Goal: Connect with others: Connect with others

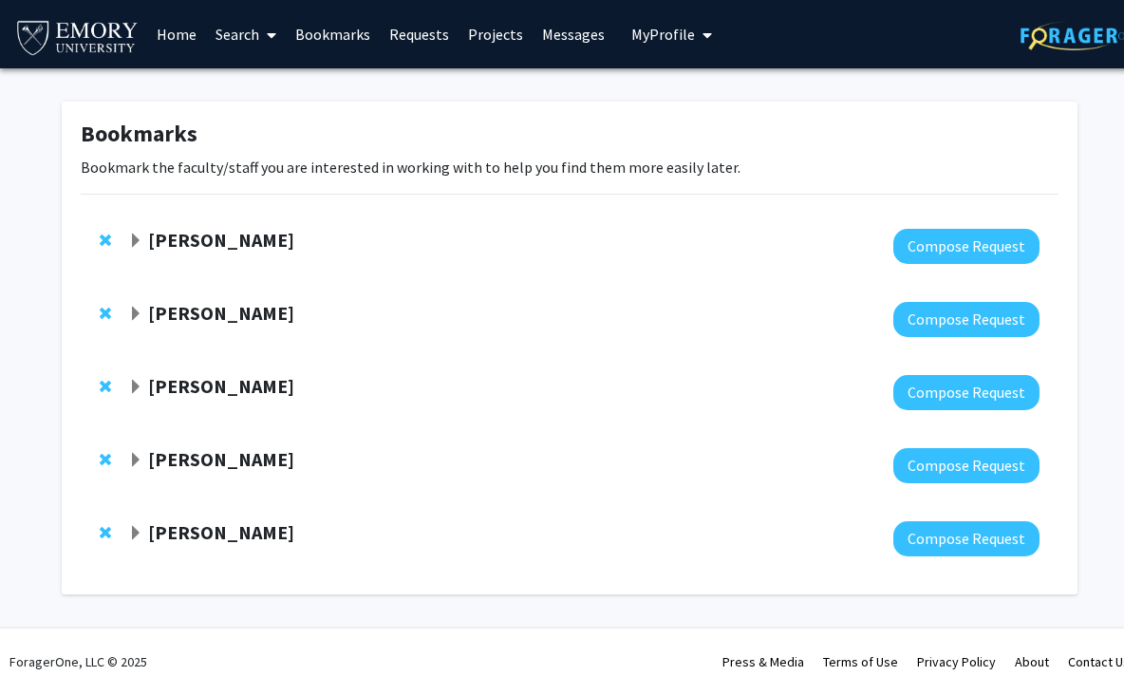
click at [191, 241] on strong "[PERSON_NAME]" at bounding box center [221, 240] width 146 height 24
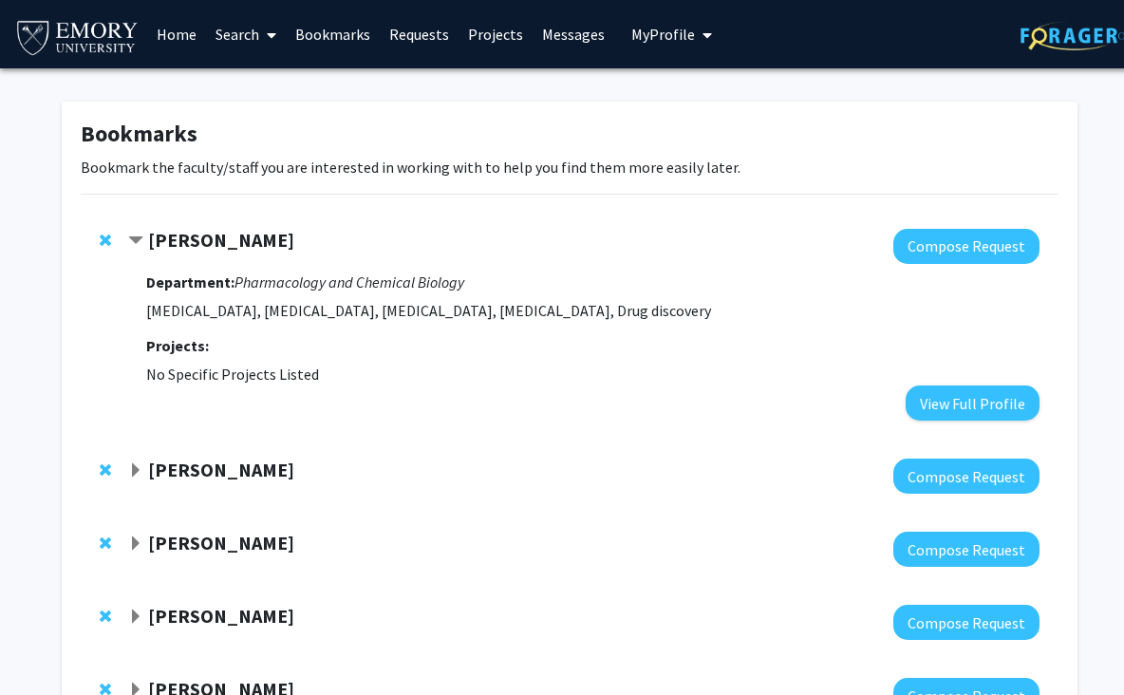
click at [191, 242] on strong "[PERSON_NAME]" at bounding box center [221, 240] width 146 height 24
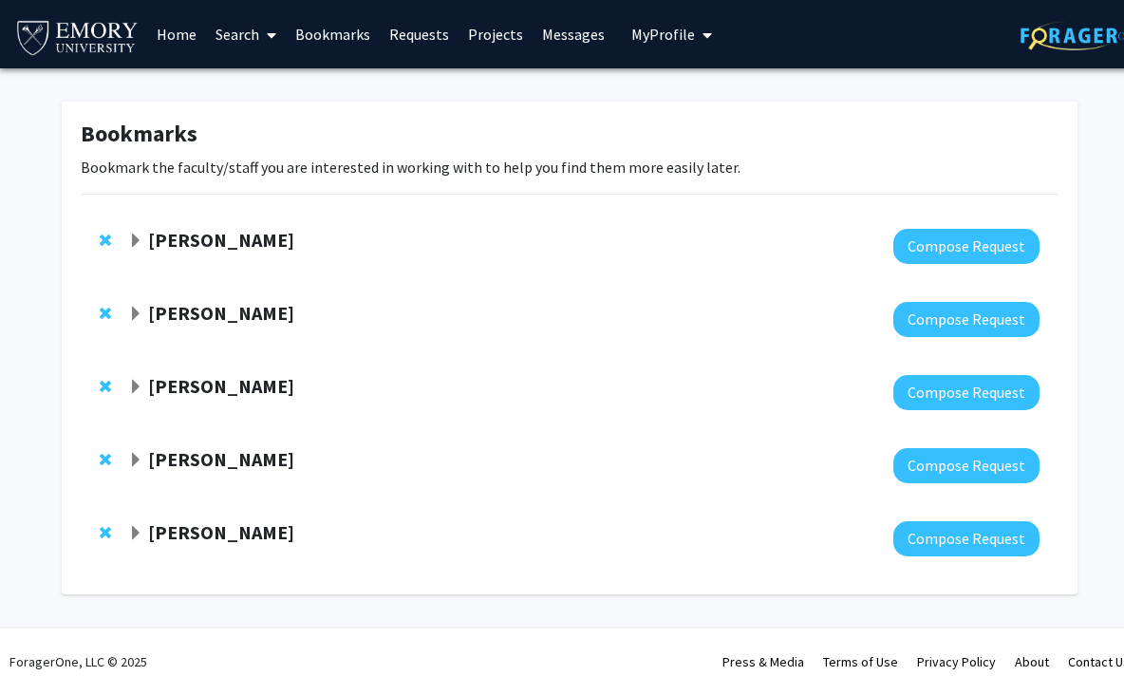
click at [213, 324] on strong "[PERSON_NAME]" at bounding box center [221, 313] width 146 height 24
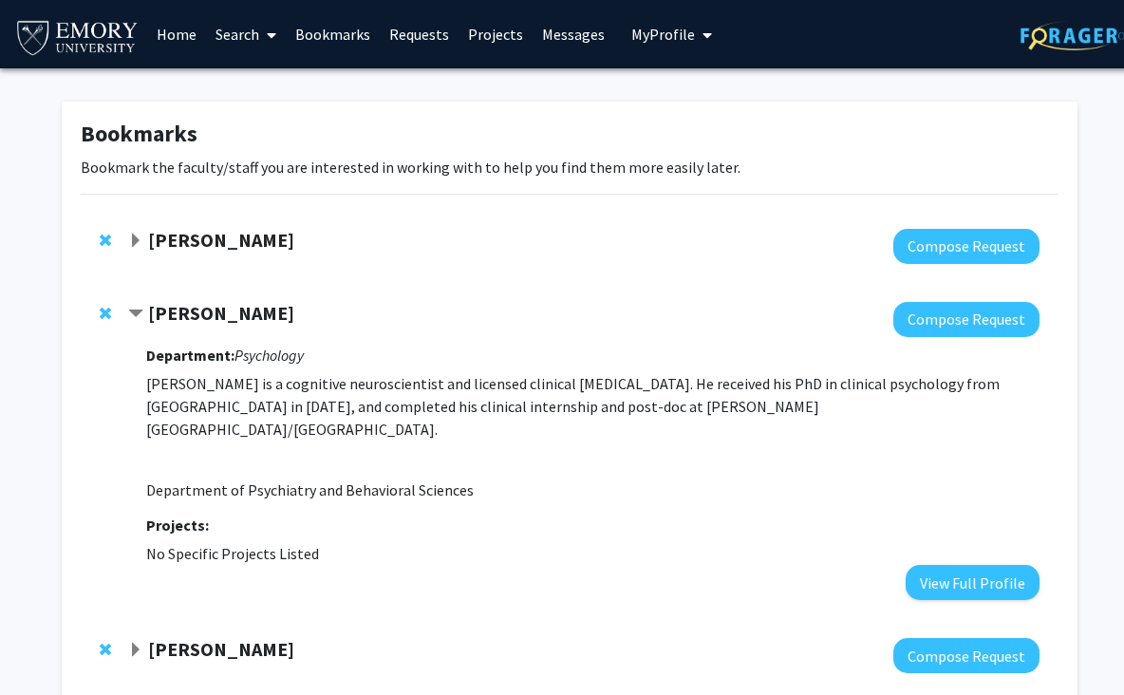
click at [213, 321] on strong "[PERSON_NAME]" at bounding box center [221, 313] width 146 height 24
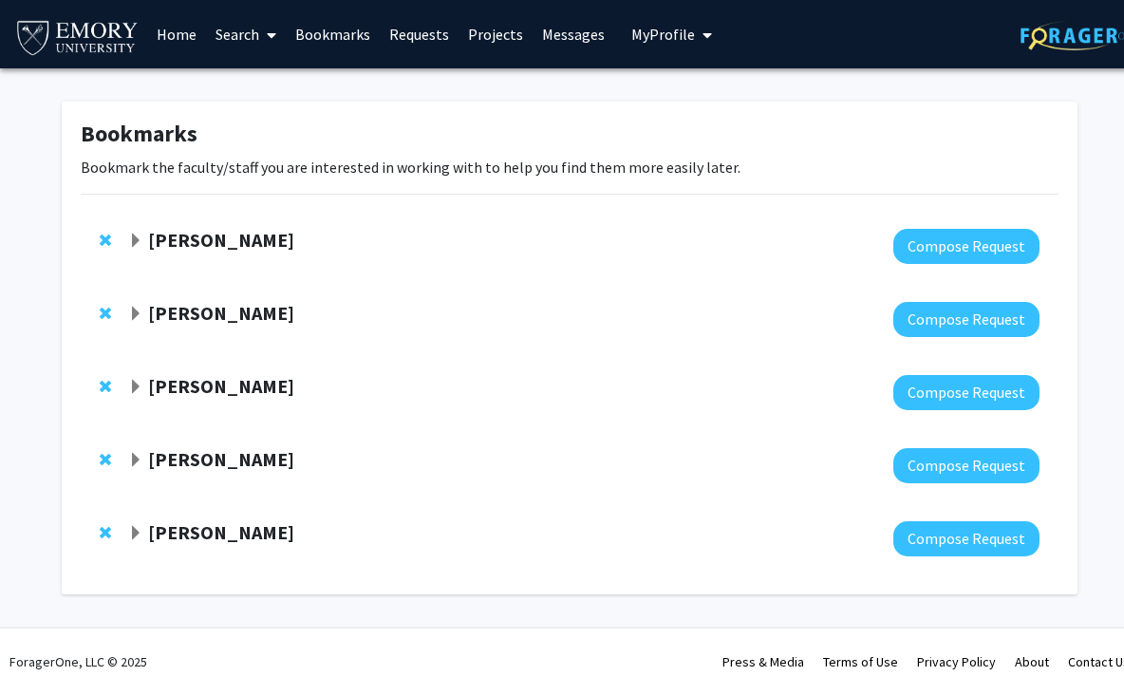
click at [213, 382] on strong "[PERSON_NAME]" at bounding box center [221, 386] width 146 height 24
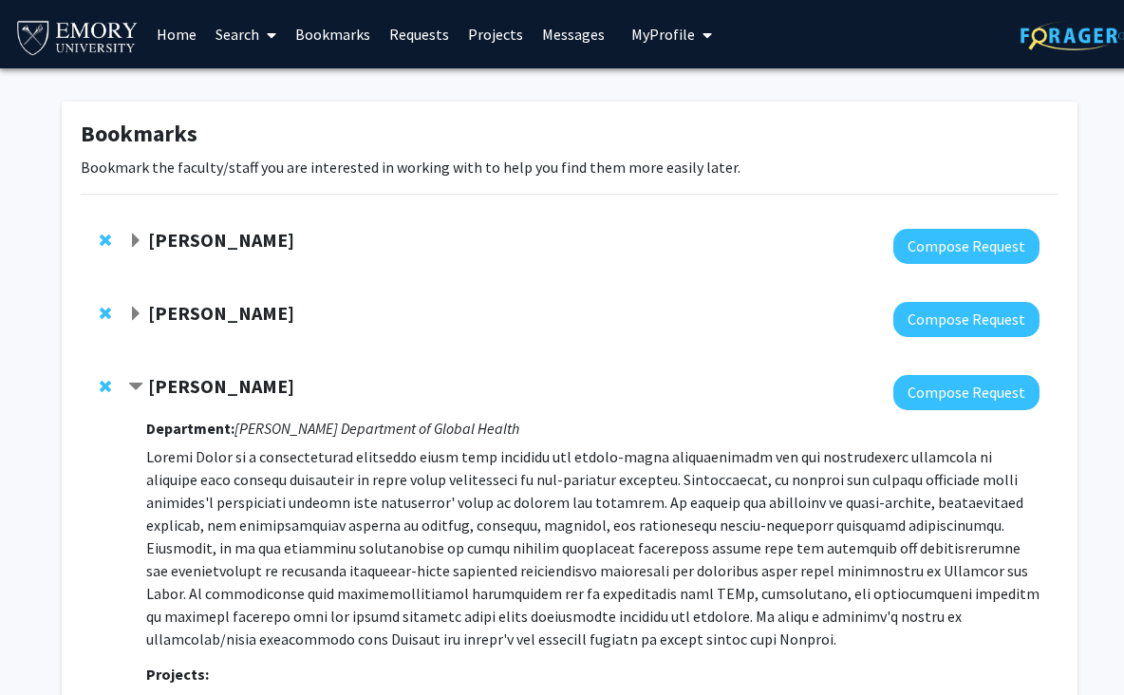
click at [213, 383] on strong "[PERSON_NAME]" at bounding box center [221, 386] width 146 height 24
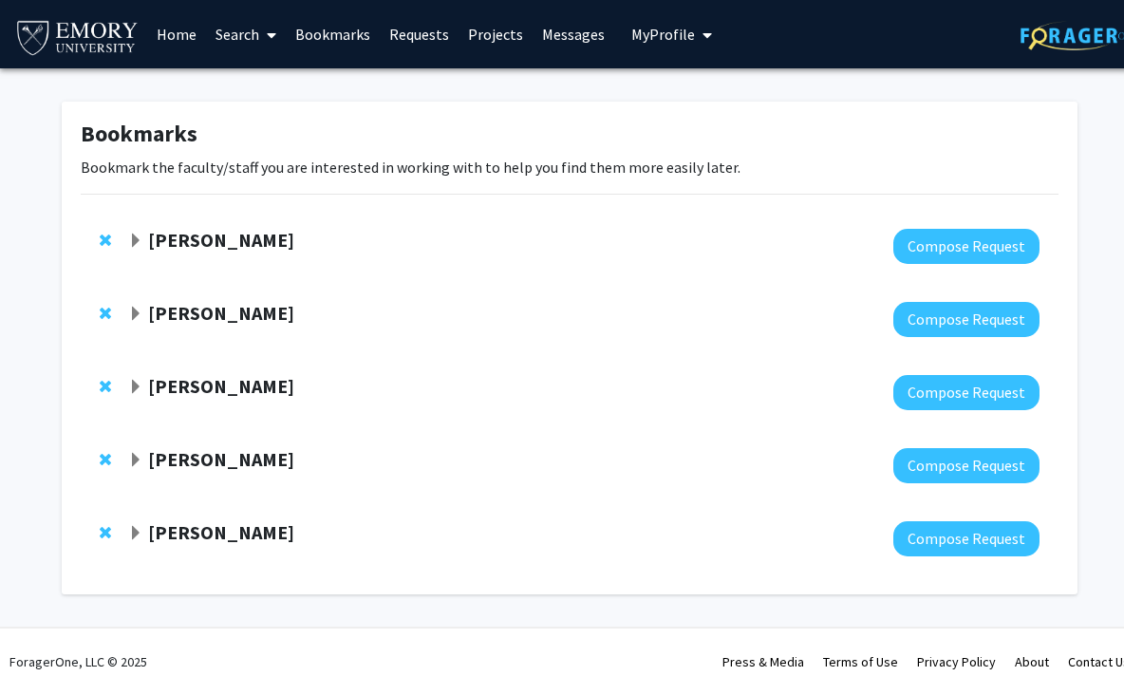
click at [210, 427] on div "Joshua Jeong Compose Request" at bounding box center [570, 392] width 978 height 73
click at [210, 443] on div "Hillary Rodman Compose Request" at bounding box center [570, 465] width 978 height 73
click at [212, 458] on strong "[PERSON_NAME]" at bounding box center [221, 459] width 146 height 24
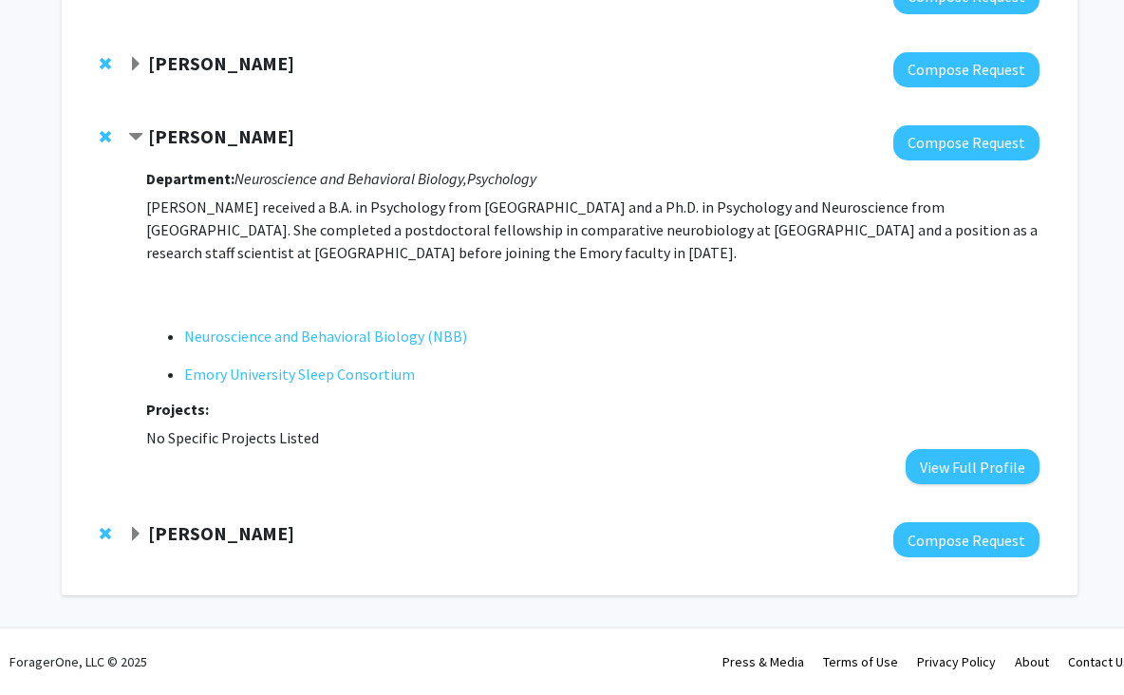
scroll to position [127, 0]
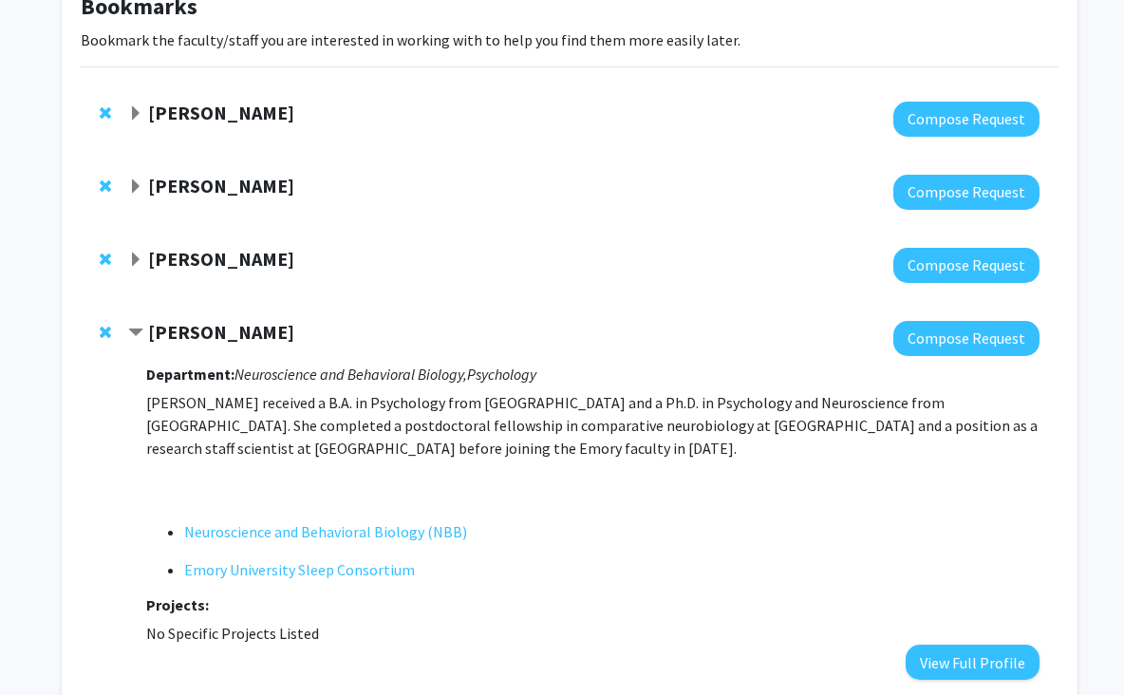
click at [229, 132] on div at bounding box center [583, 119] width 911 height 35
click at [234, 110] on strong "Thomas Kukar" at bounding box center [221, 113] width 146 height 24
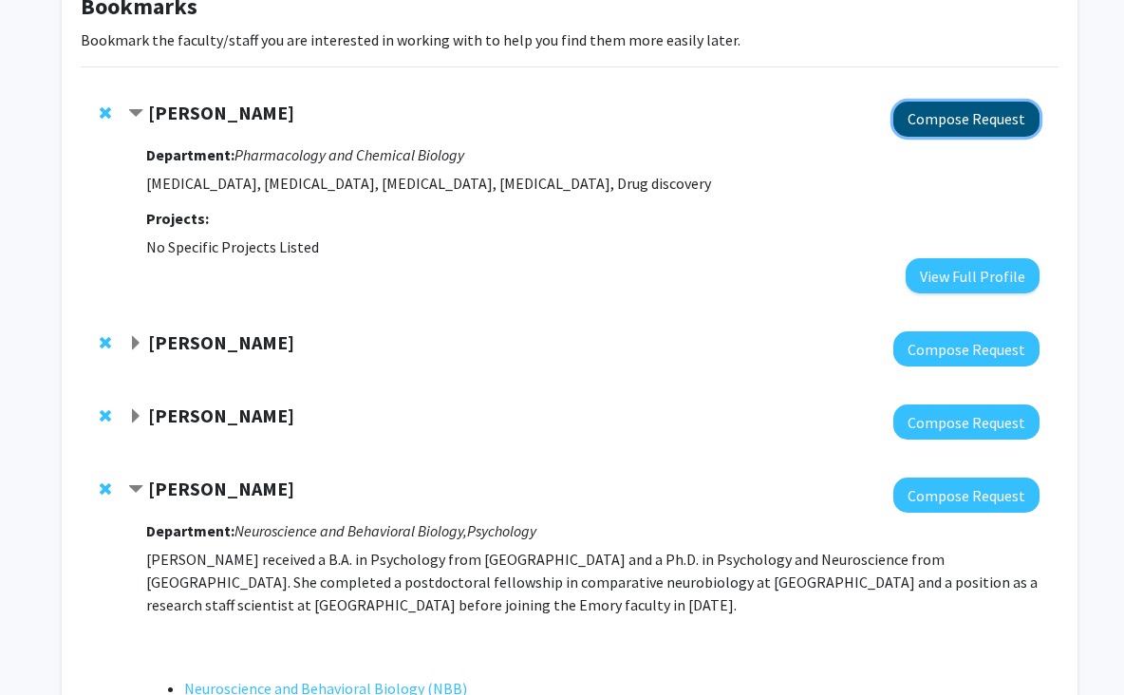
click at [1012, 121] on button "Compose Request" at bounding box center [966, 119] width 146 height 35
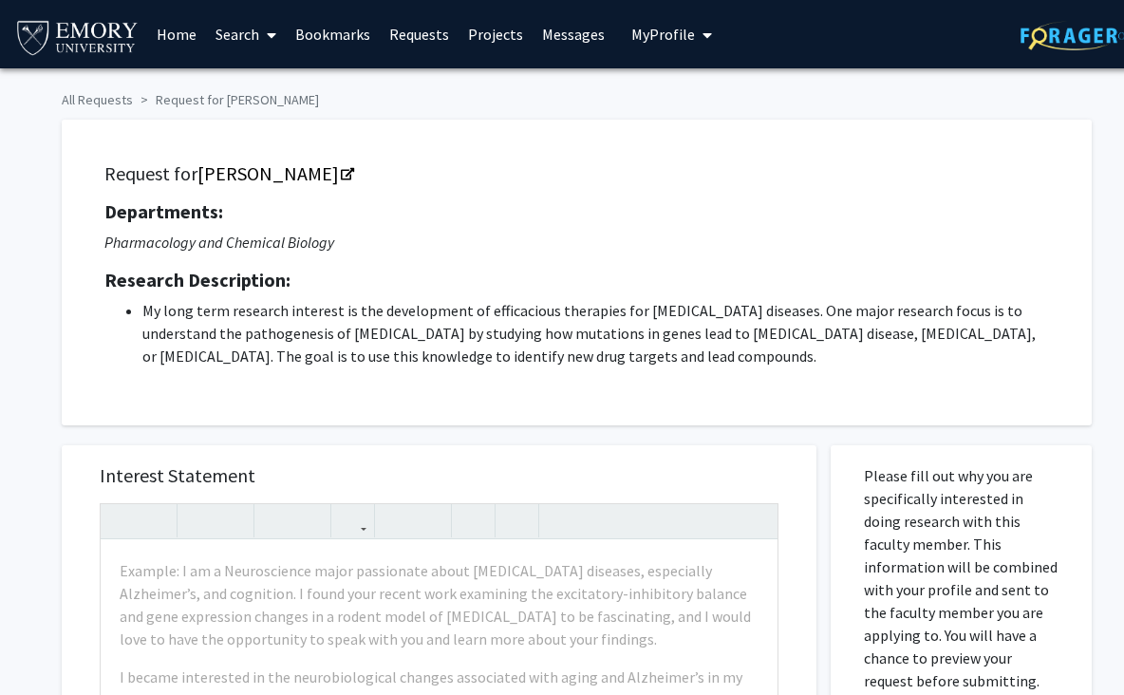
drag, startPoint x: 104, startPoint y: 173, endPoint x: 885, endPoint y: 363, distance: 803.1
click at [885, 363] on div "Request for Thomas Kukar Departments: Pharmacology and Chemical Biology Researc…" at bounding box center [576, 272] width 983 height 258
copy div "Request for Thomas Kukar Departments: Pharmacology and Chemical Biology Researc…"
click at [341, 173] on icon "Opens in a new tab" at bounding box center [347, 175] width 13 height 12
click at [157, 185] on div "Request for Thomas Kukar Departments: Pharmacology and Chemical Biology Researc…" at bounding box center [576, 272] width 983 height 258
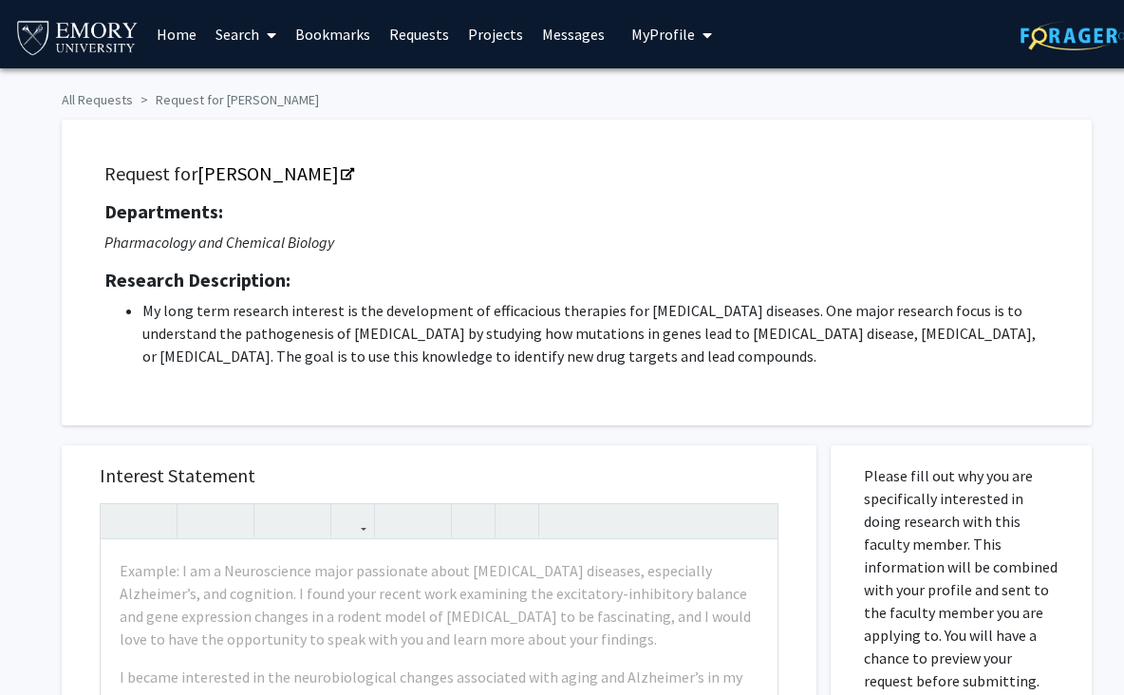
drag, startPoint x: 109, startPoint y: 170, endPoint x: 350, endPoint y: 245, distance: 252.5
click at [351, 246] on div "Request for Thomas Kukar Departments: Pharmacology and Chemical Biology Researc…" at bounding box center [576, 272] width 983 height 258
copy div "Request for Thomas Kukar Departments: Pharmacology and Chemical Biology"
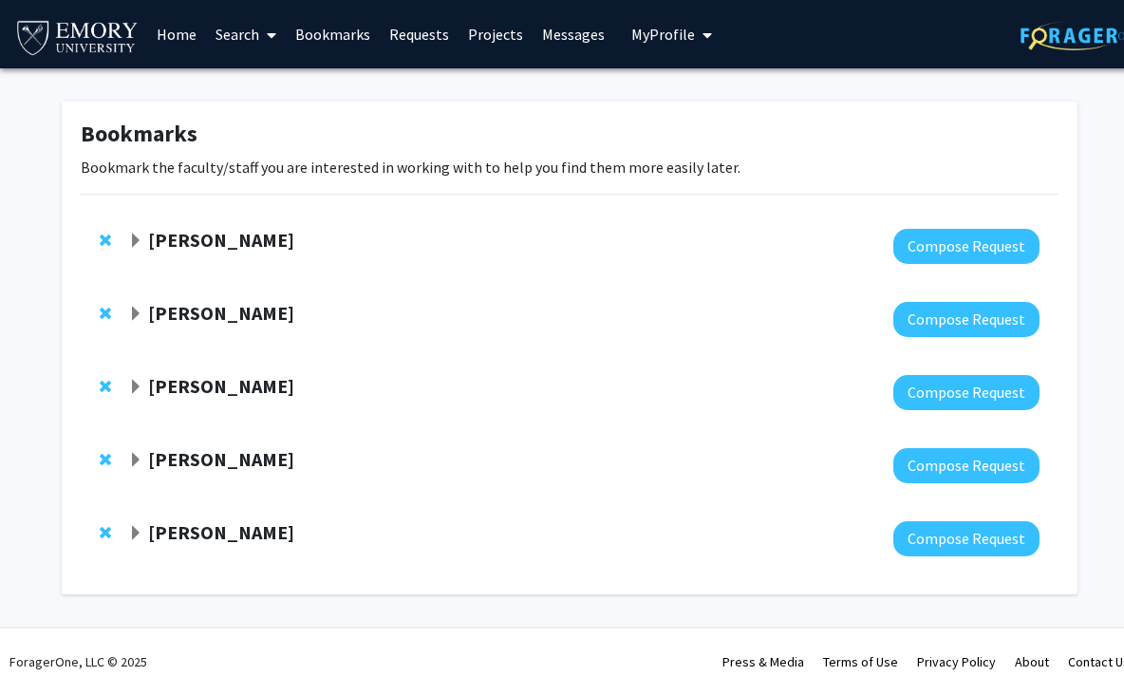
click at [188, 310] on strong "Michael Treadway" at bounding box center [221, 313] width 146 height 24
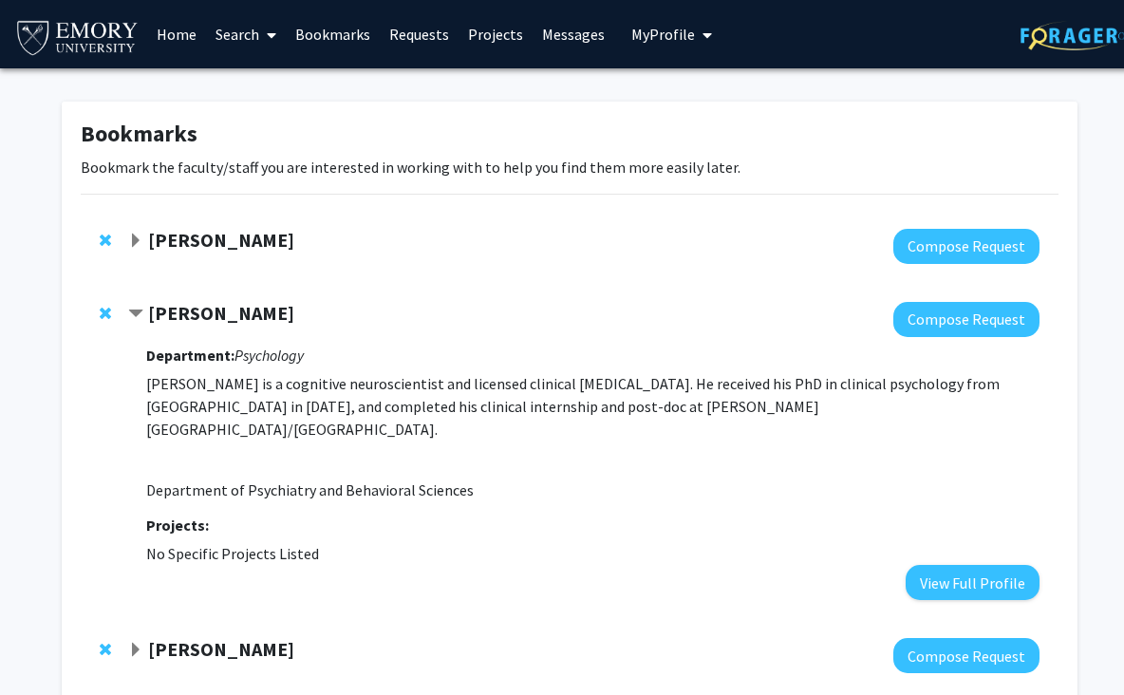
click at [108, 237] on span "Remove Thomas Kukar from bookmarks" at bounding box center [105, 240] width 11 height 15
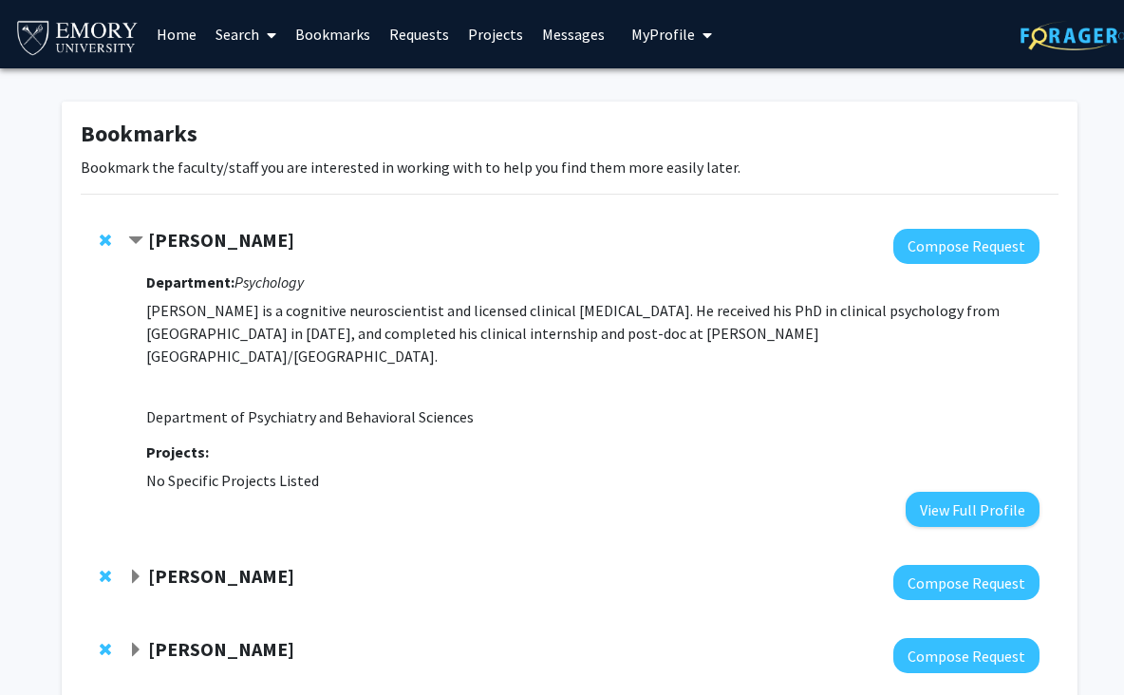
click at [271, 239] on strong "Michael Treadway" at bounding box center [221, 240] width 146 height 24
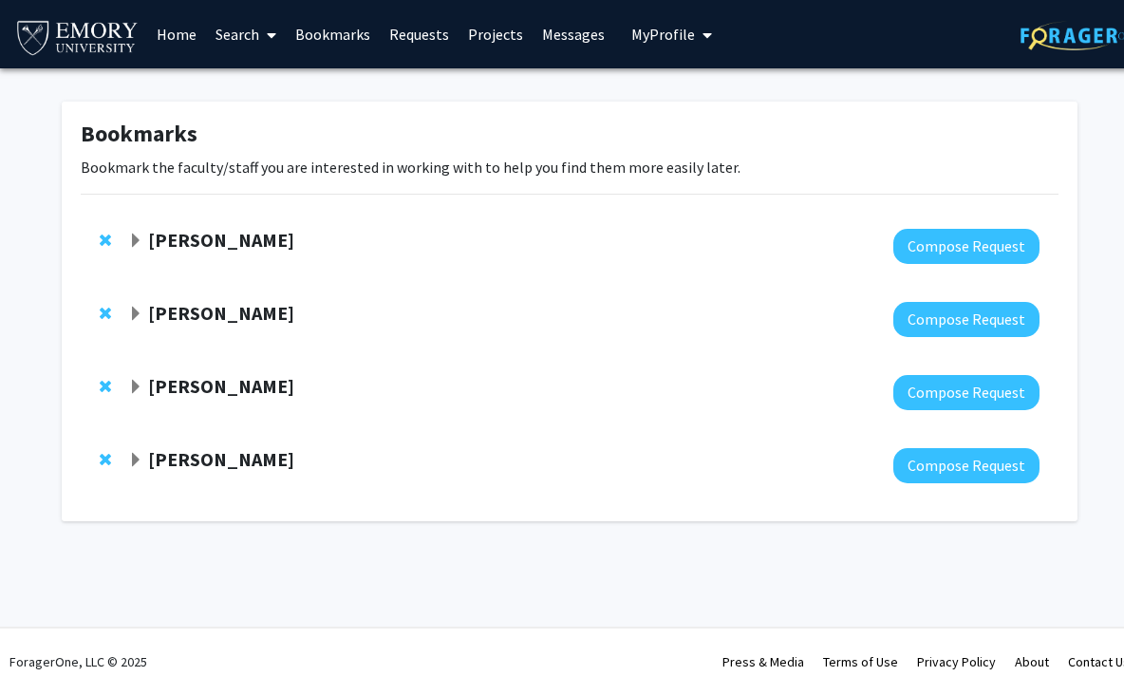
click at [305, 243] on div "Michael Treadway" at bounding box center [333, 241] width 410 height 24
click at [778, 253] on div at bounding box center [583, 246] width 911 height 35
click at [294, 241] on strong "Michael Treadway" at bounding box center [221, 240] width 146 height 24
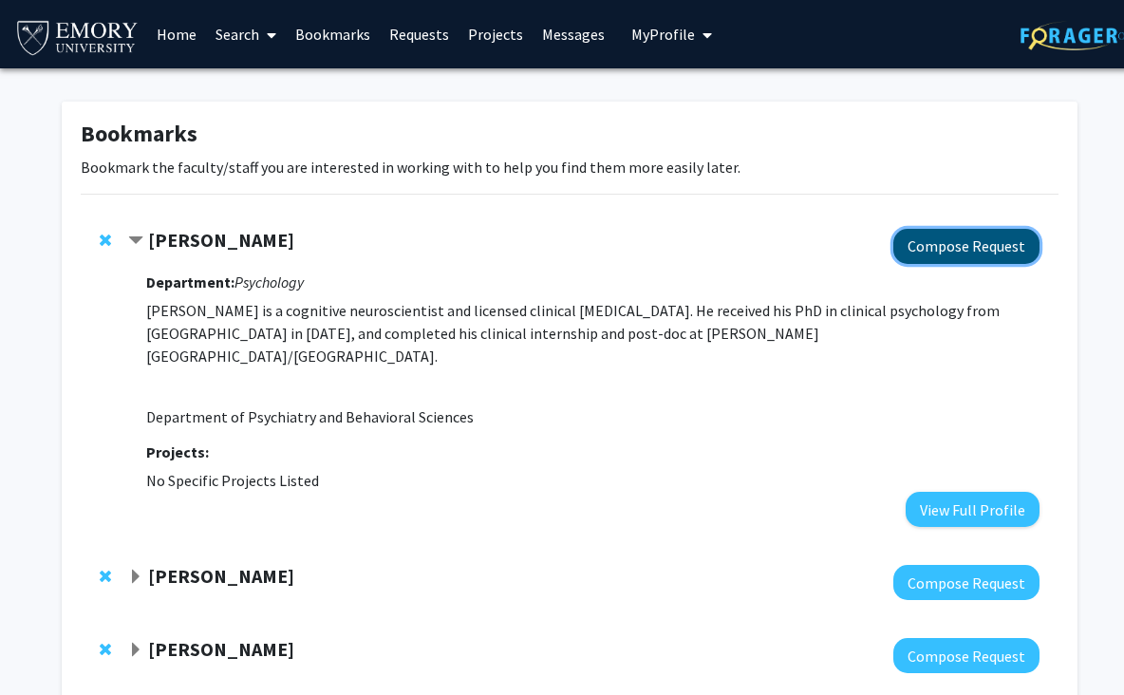
click at [940, 254] on button "Compose Request" at bounding box center [966, 246] width 146 height 35
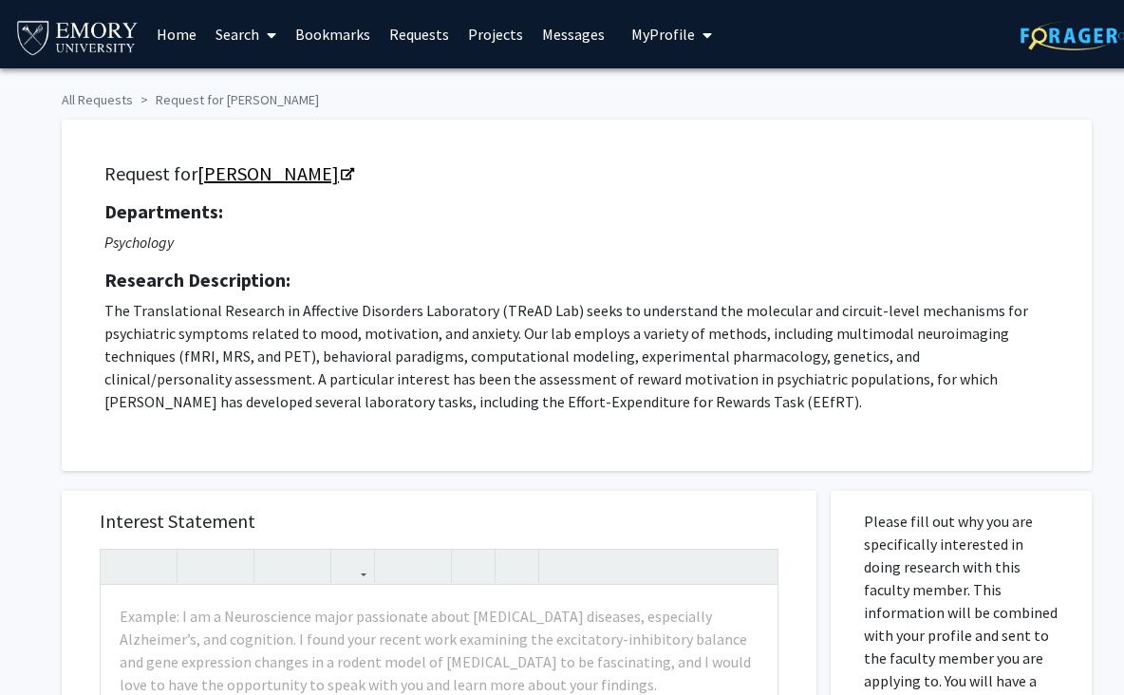
click at [204, 173] on link "Michael Treadway" at bounding box center [274, 173] width 155 height 24
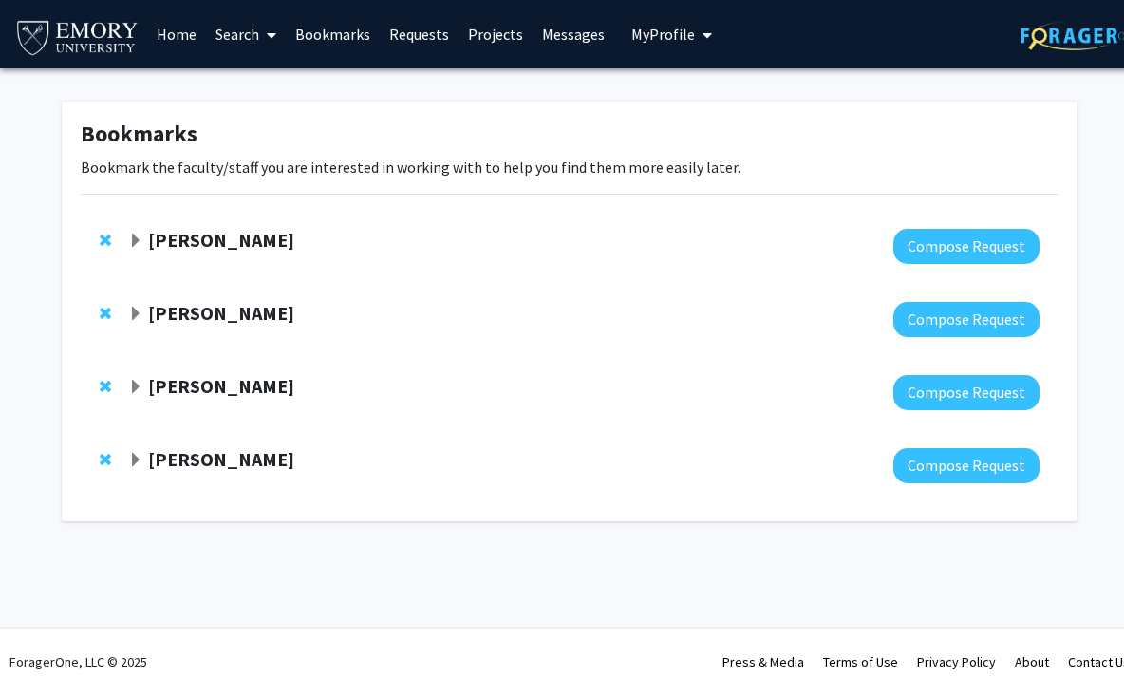
click at [235, 315] on strong "Joshua Jeong" at bounding box center [221, 313] width 146 height 24
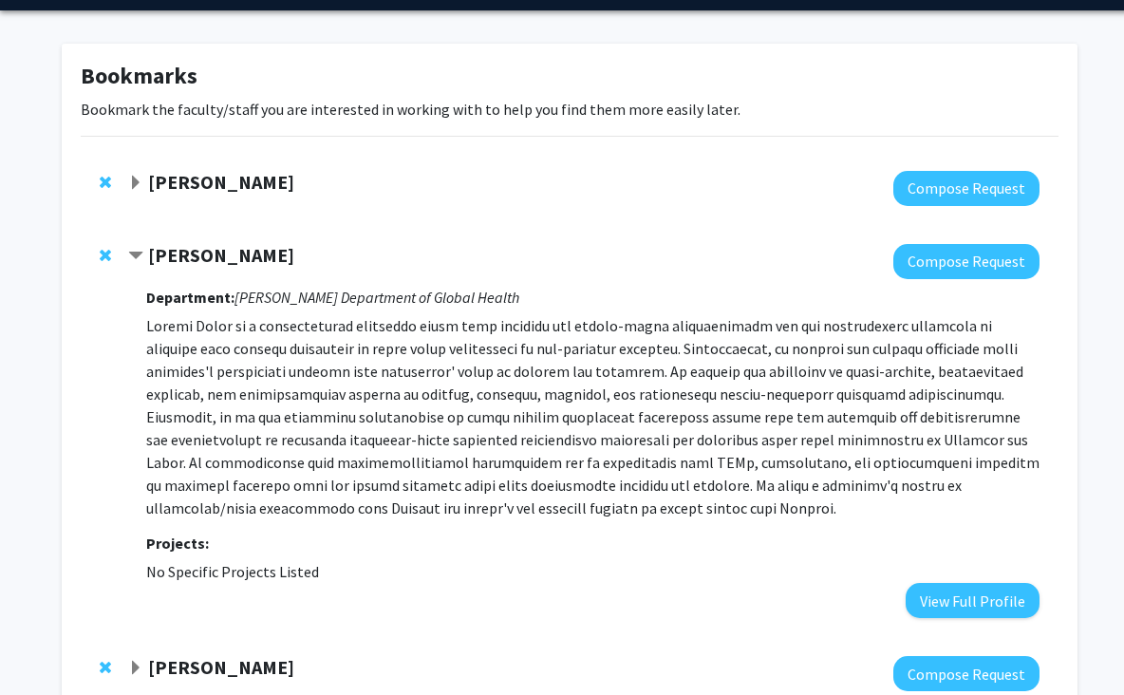
scroll to position [64, 0]
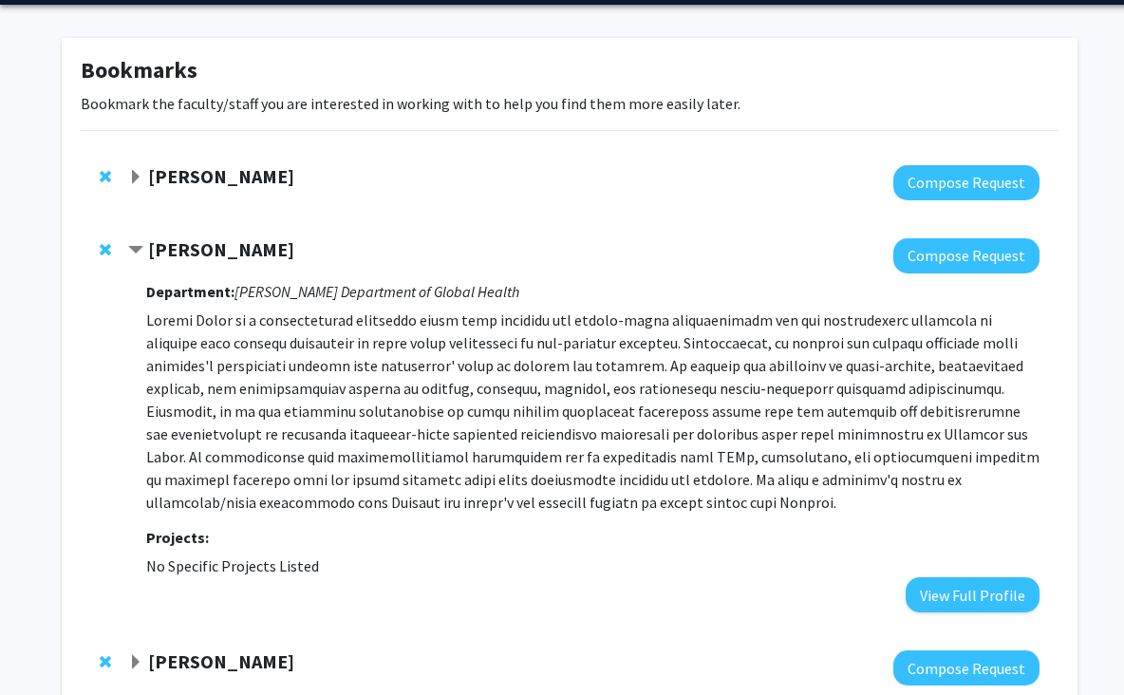
click at [253, 293] on icon "Hubert Department of Global Health" at bounding box center [376, 291] width 285 height 19
click at [971, 253] on button "Compose Request" at bounding box center [966, 255] width 146 height 35
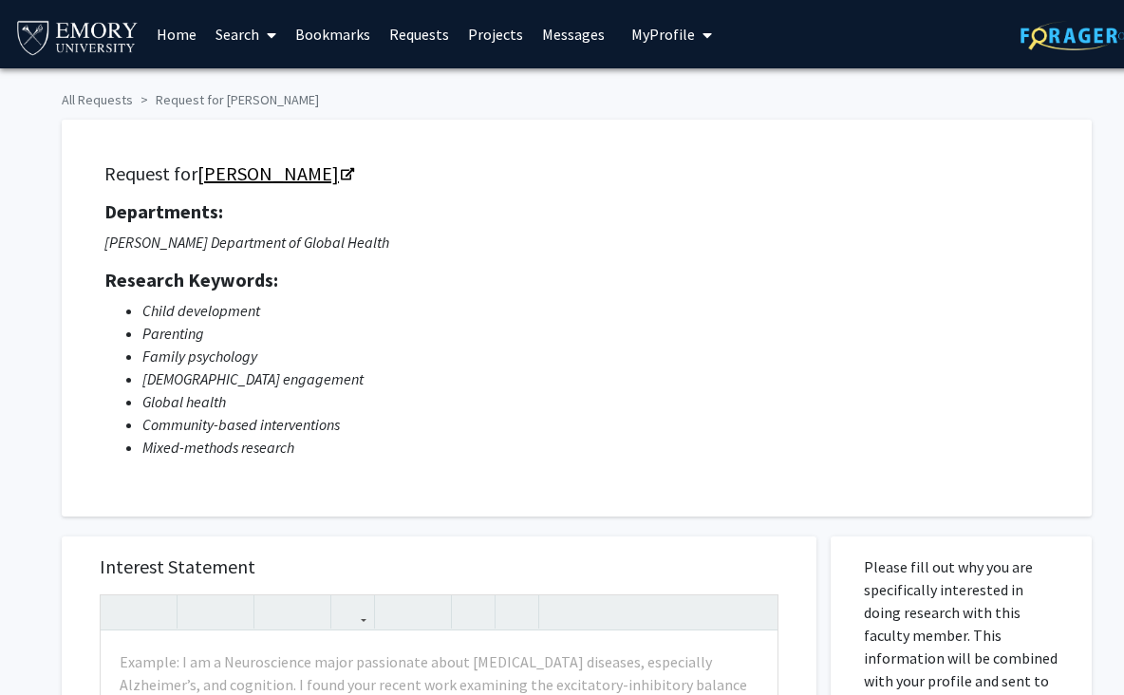
click at [271, 179] on link "Joshua Jeong" at bounding box center [274, 173] width 155 height 24
click at [171, 44] on link "Home" at bounding box center [176, 34] width 59 height 66
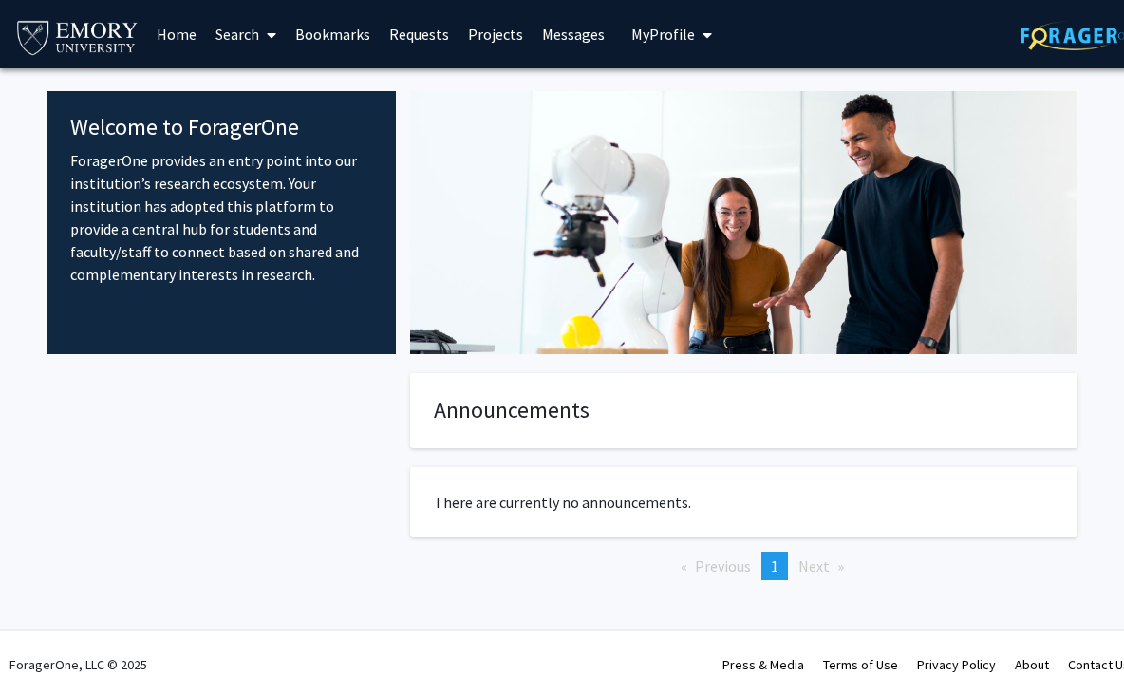
click at [306, 30] on link "Bookmarks" at bounding box center [333, 34] width 94 height 66
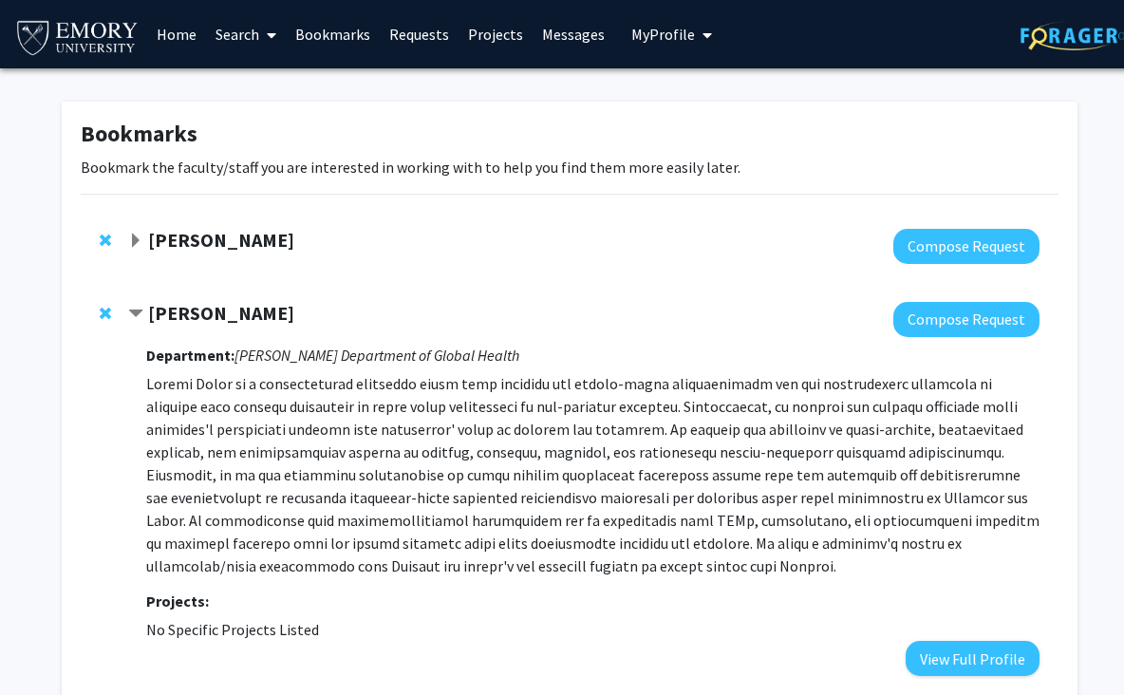
click at [104, 312] on span "Remove Joshua Jeong from bookmarks" at bounding box center [105, 313] width 11 height 15
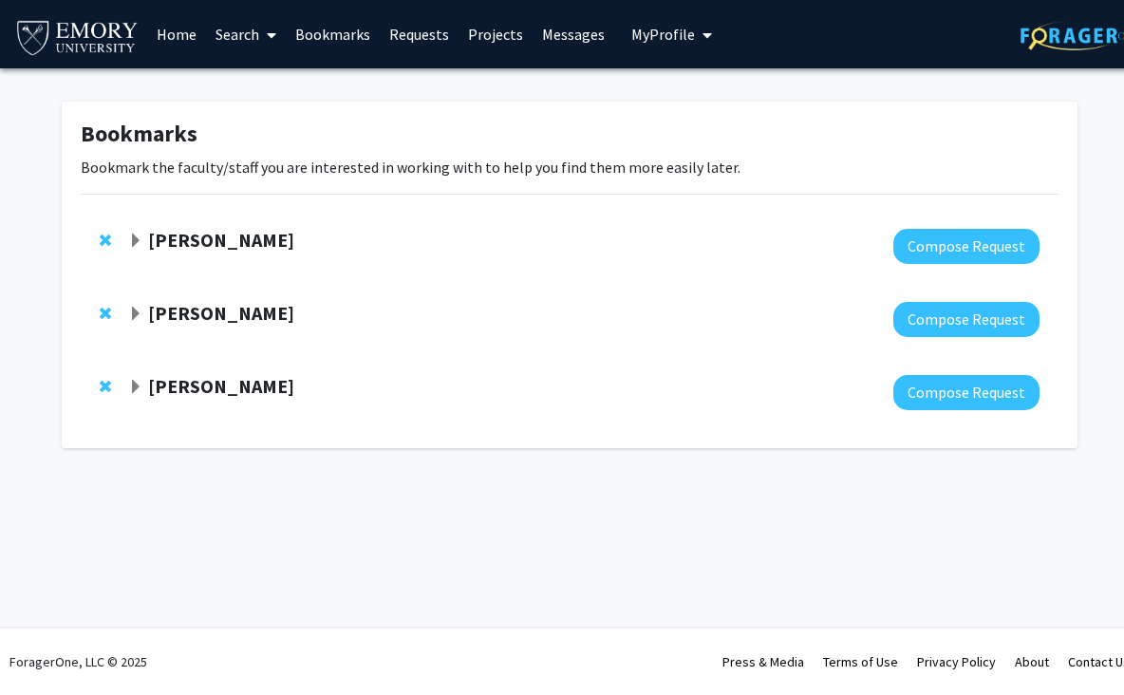
click at [172, 309] on strong "[PERSON_NAME]" at bounding box center [221, 313] width 146 height 24
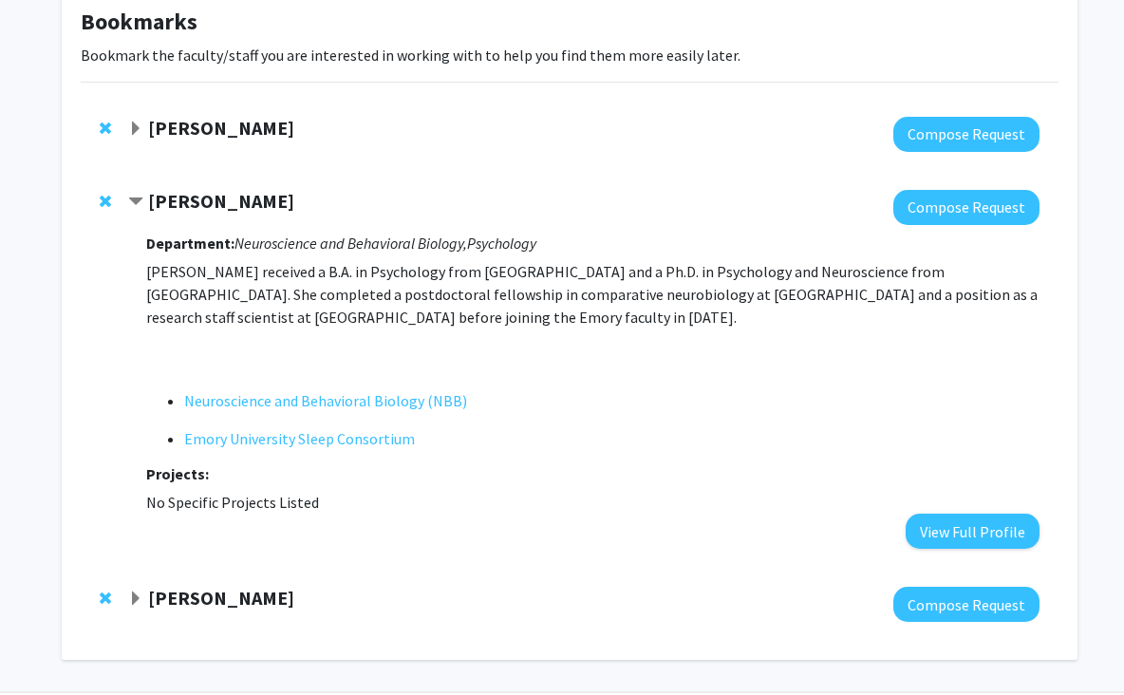
scroll to position [102, 0]
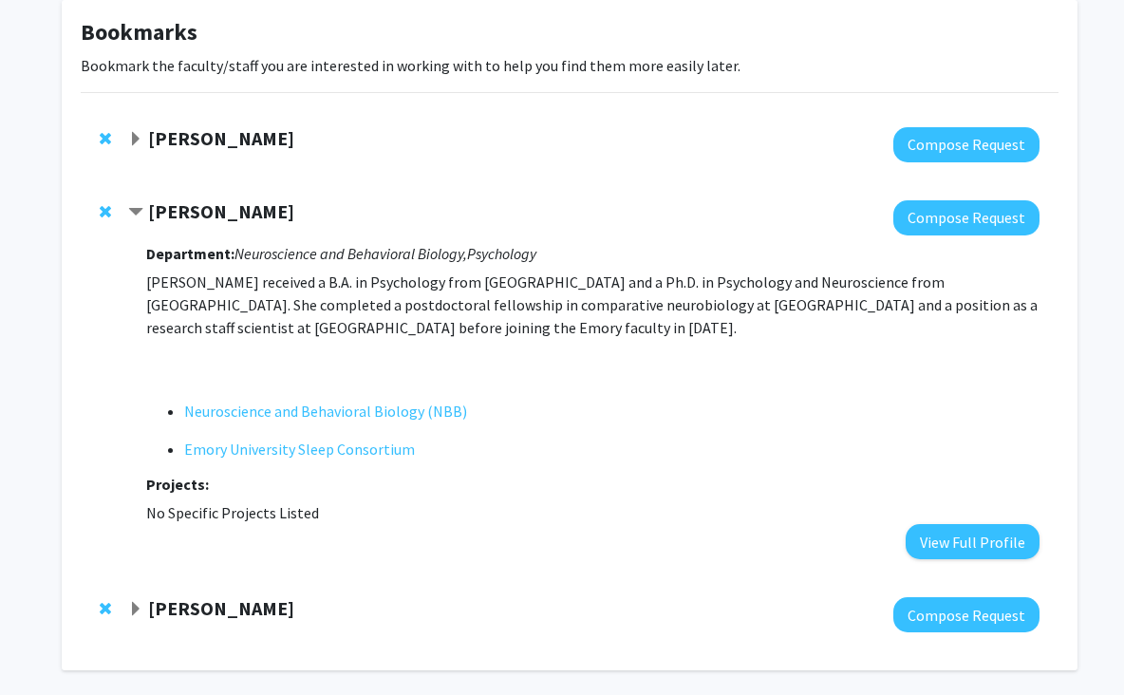
click at [244, 211] on strong "[PERSON_NAME]" at bounding box center [221, 211] width 146 height 24
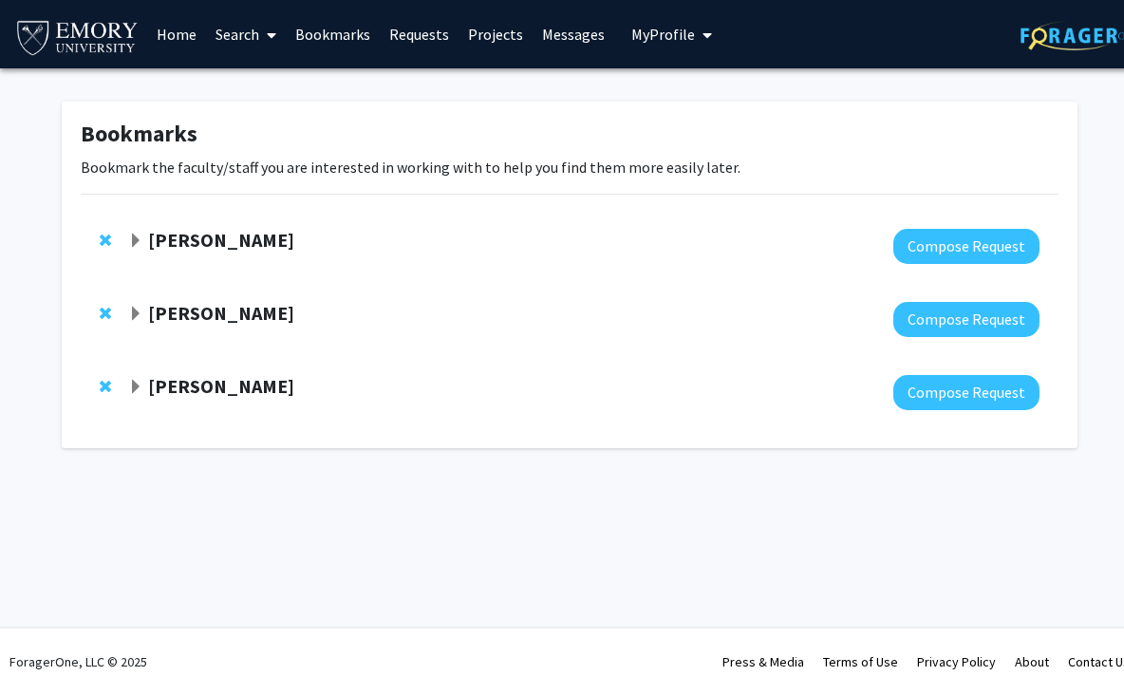
click at [260, 310] on strong "[PERSON_NAME]" at bounding box center [221, 313] width 146 height 24
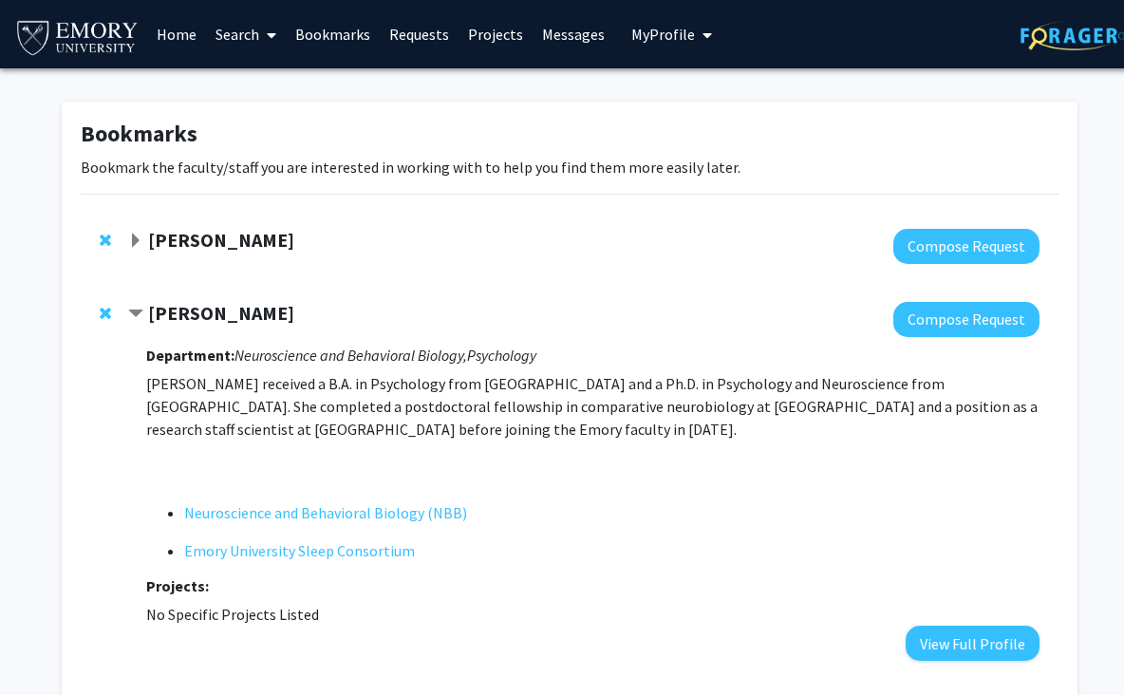
click at [895, 329] on fg-popover "Compose Request" at bounding box center [963, 319] width 154 height 35
click at [905, 329] on button "Compose Request" at bounding box center [966, 319] width 146 height 35
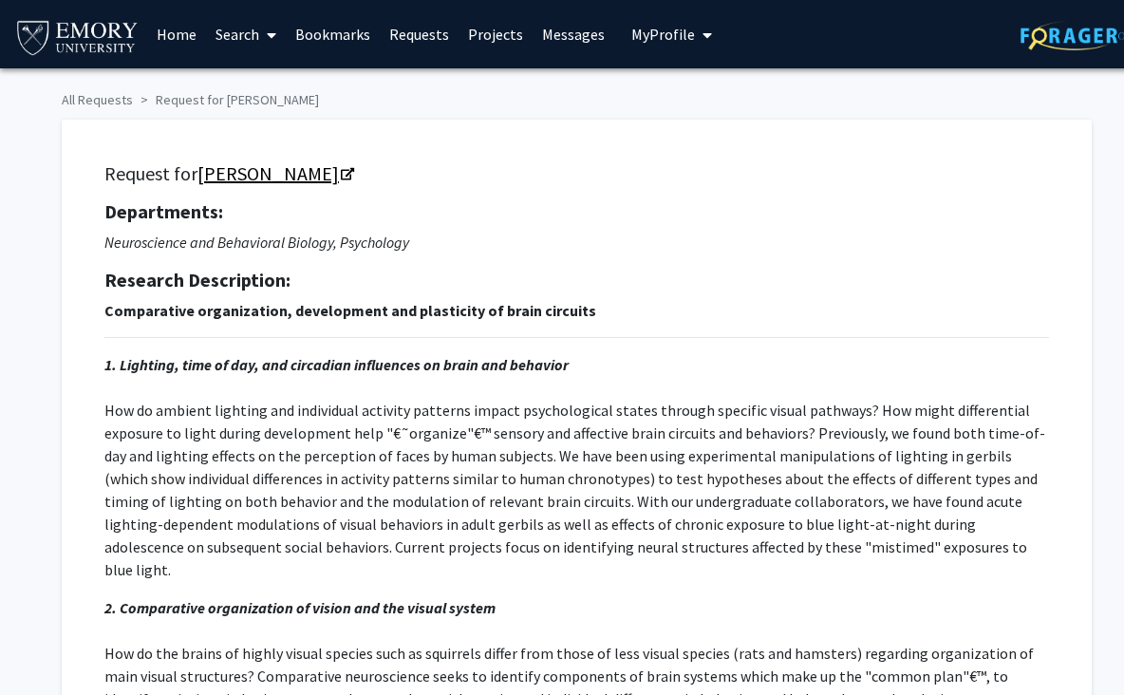
click at [300, 169] on link "[PERSON_NAME]" at bounding box center [274, 173] width 155 height 24
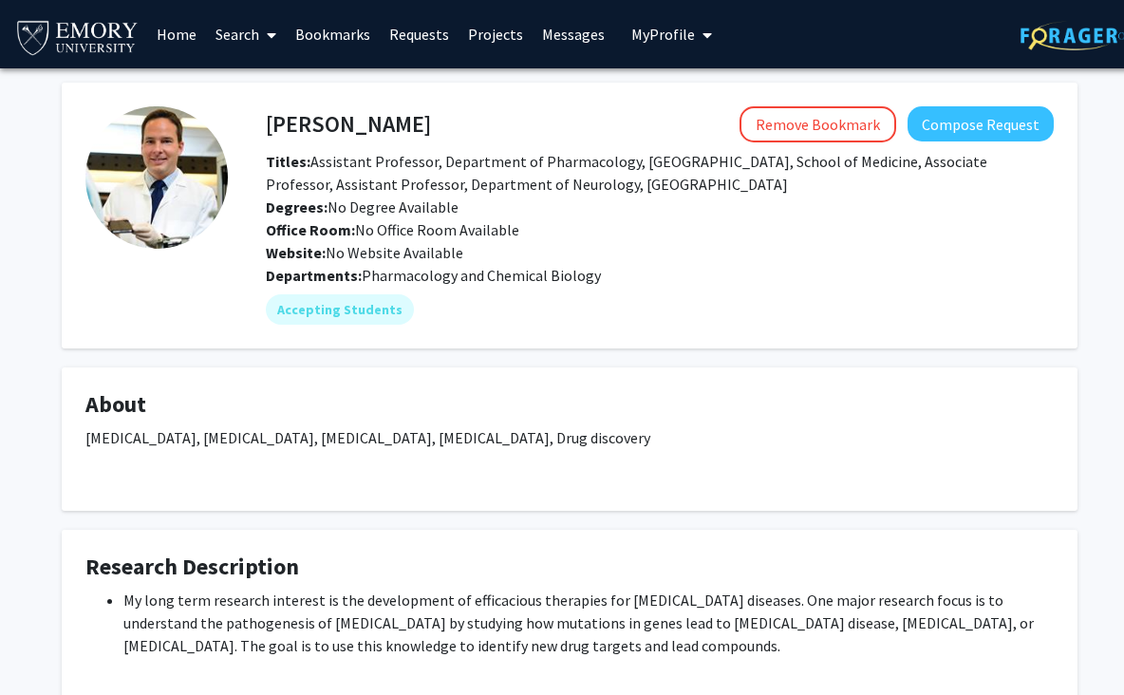
click at [403, 190] on span "Titles: Assistant Professor, Department of Pharmacology, Emory University, Scho…" at bounding box center [627, 173] width 722 height 42
click at [403, 242] on div "Website: No Website Available" at bounding box center [660, 252] width 816 height 23
click at [387, 291] on div "Accepting Students" at bounding box center [660, 310] width 796 height 38
drag, startPoint x: 269, startPoint y: 122, endPoint x: 437, endPoint y: 114, distance: 168.2
click at [437, 115] on div "Thomas Kukar Remove Bookmark Compose Request" at bounding box center [660, 124] width 816 height 36
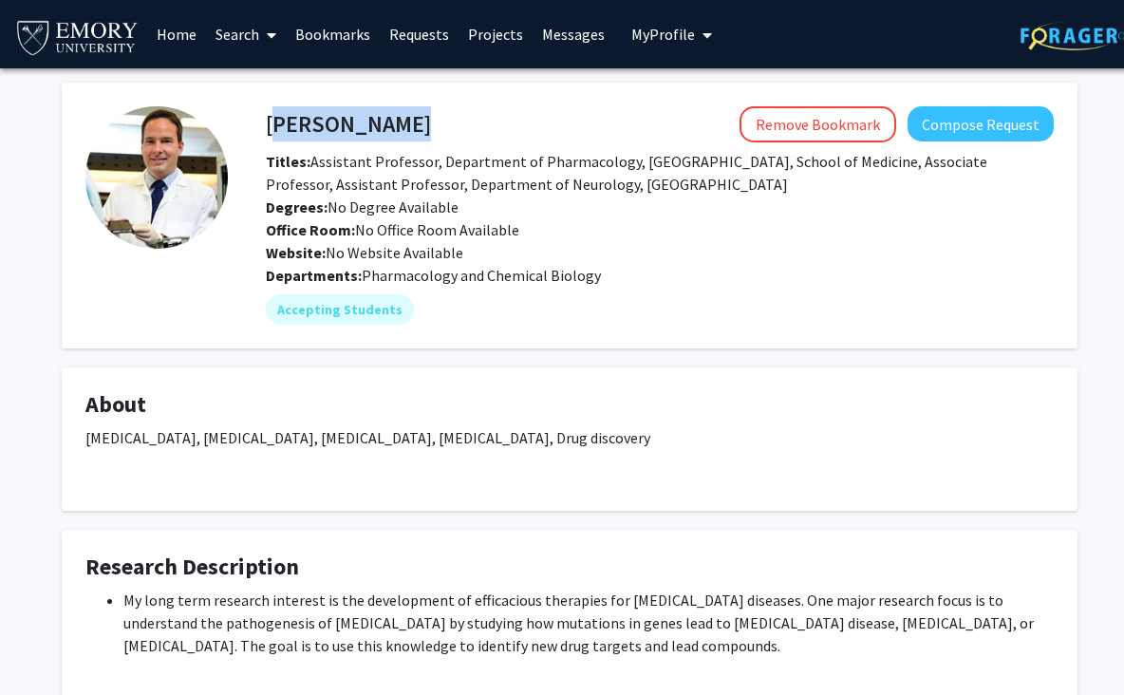
copy h4 "[PERSON_NAME]"
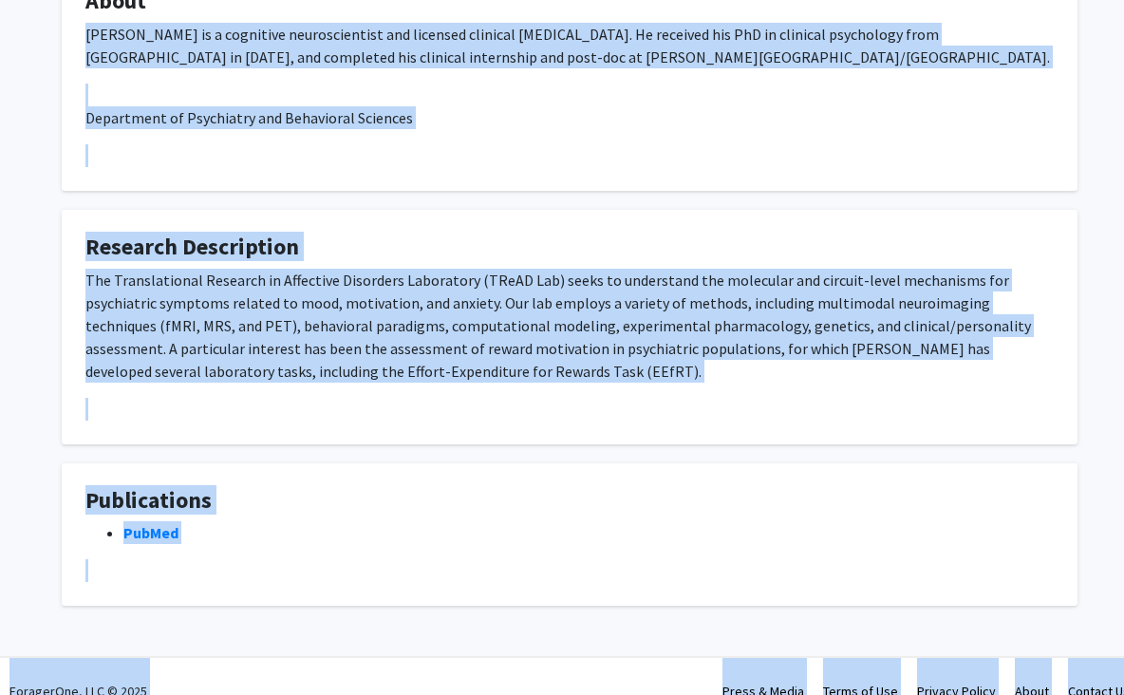
scroll to position [410, 0]
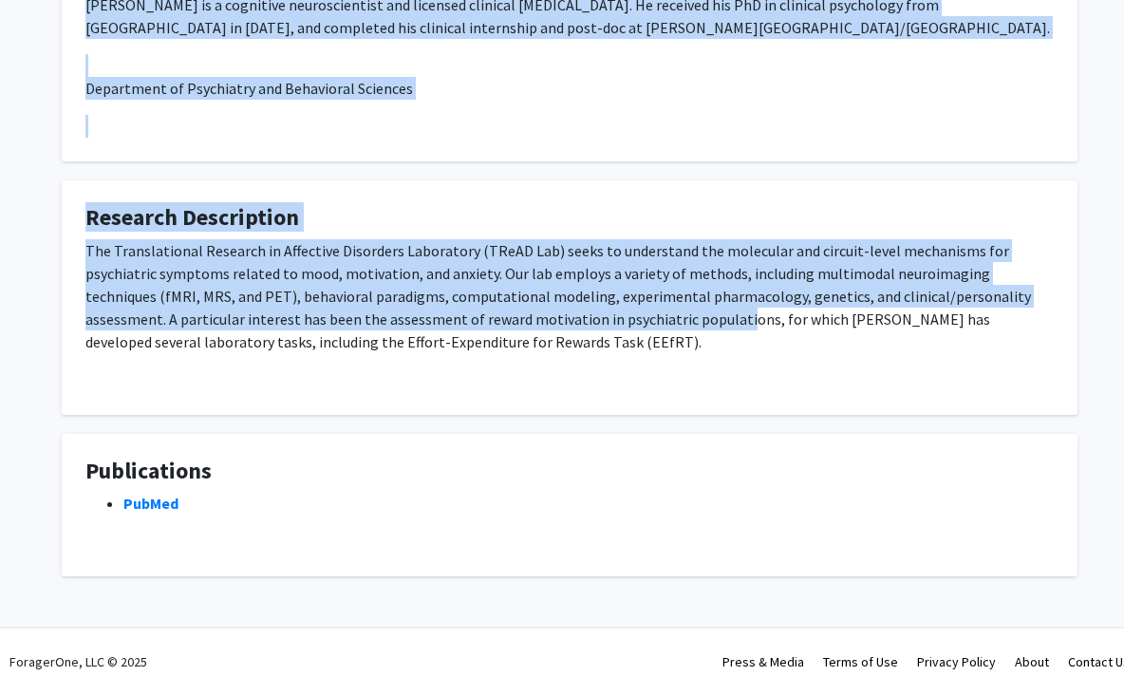
drag, startPoint x: 81, startPoint y: 268, endPoint x: 578, endPoint y: 328, distance: 501.2
click at [577, 328] on div "Michael Treadway Remove Bookmark Compose Request Titles: Winship Distinguished …" at bounding box center [569, 124] width 1044 height 904
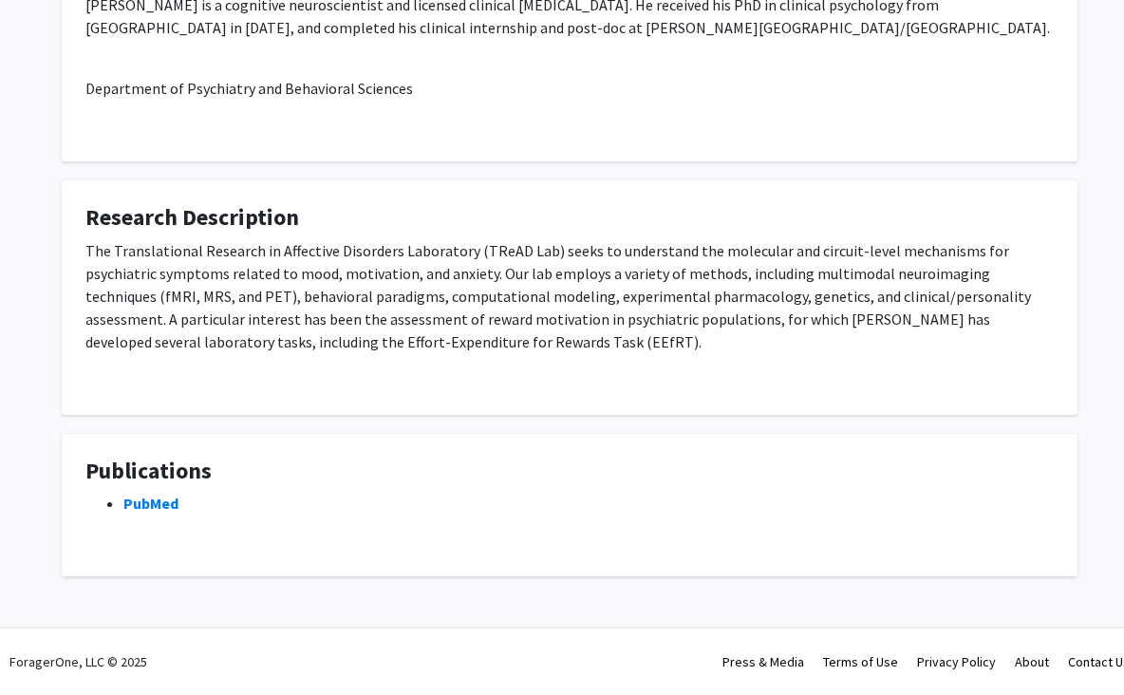
click at [558, 346] on div "The Translational Research in Affective Disorders Laboratory (TReAD Lab) seeks …" at bounding box center [569, 315] width 968 height 152
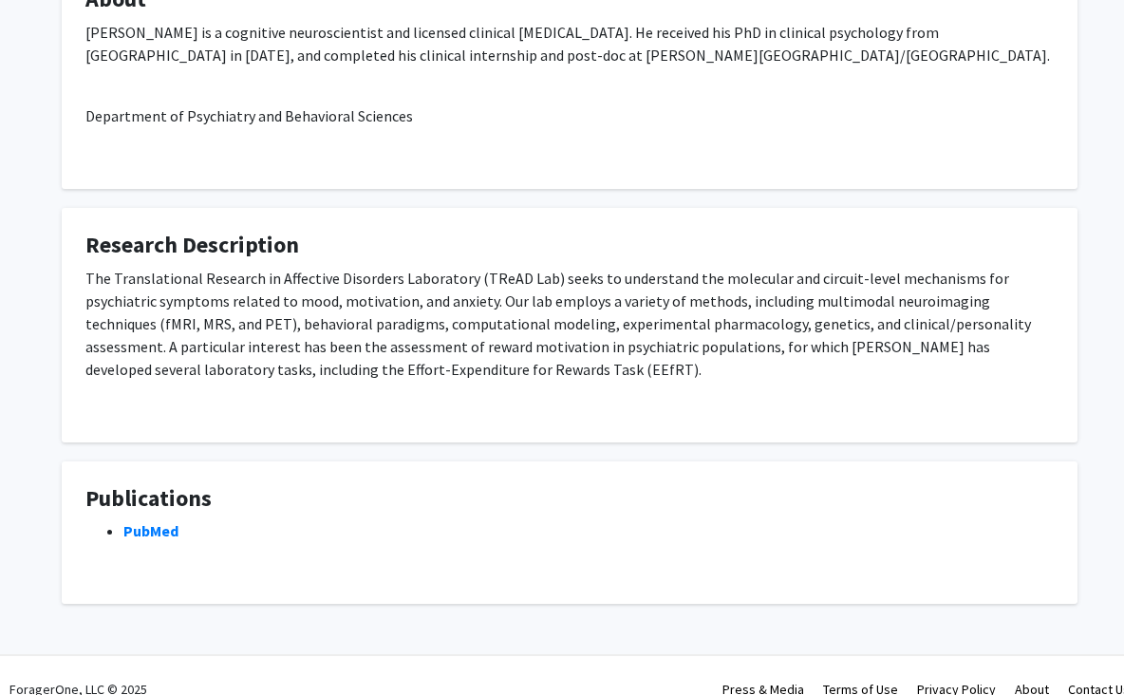
scroll to position [371, 0]
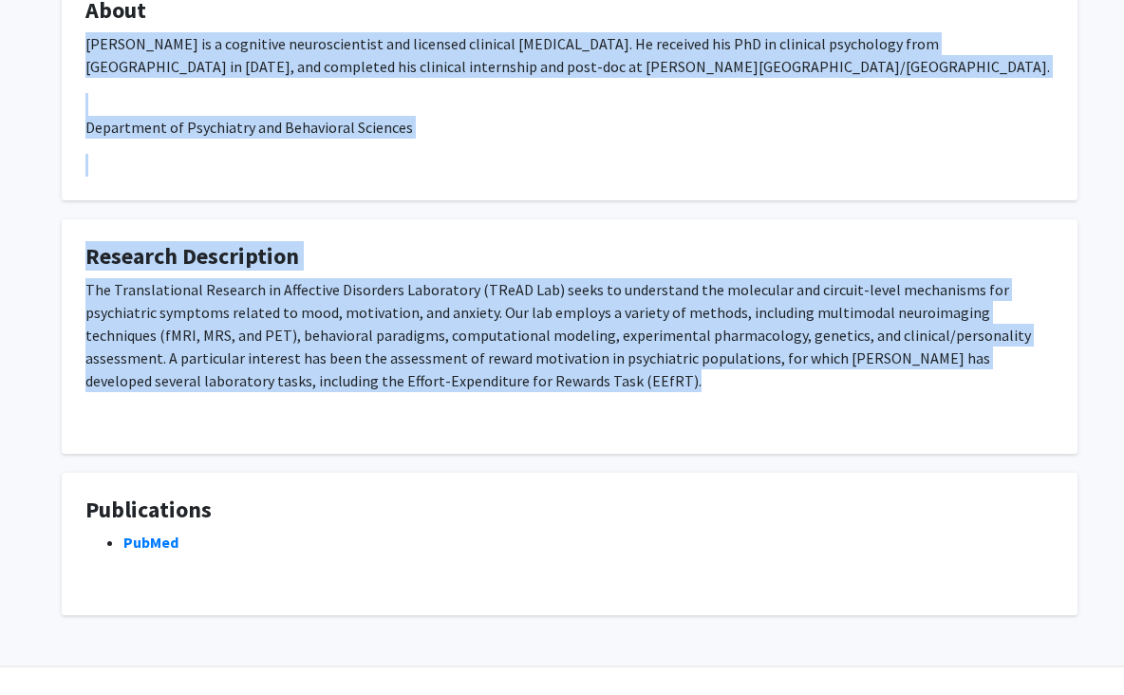
drag, startPoint x: 76, startPoint y: 39, endPoint x: 547, endPoint y: 426, distance: 609.7
click at [547, 431] on div "Michael Treadway Remove Bookmark Compose Request Titles: Winship Distinguished …" at bounding box center [569, 163] width 1044 height 904
copy div "Dr. Treadway is a cognitive neuroscientist and licensed clinical psychologist. …"
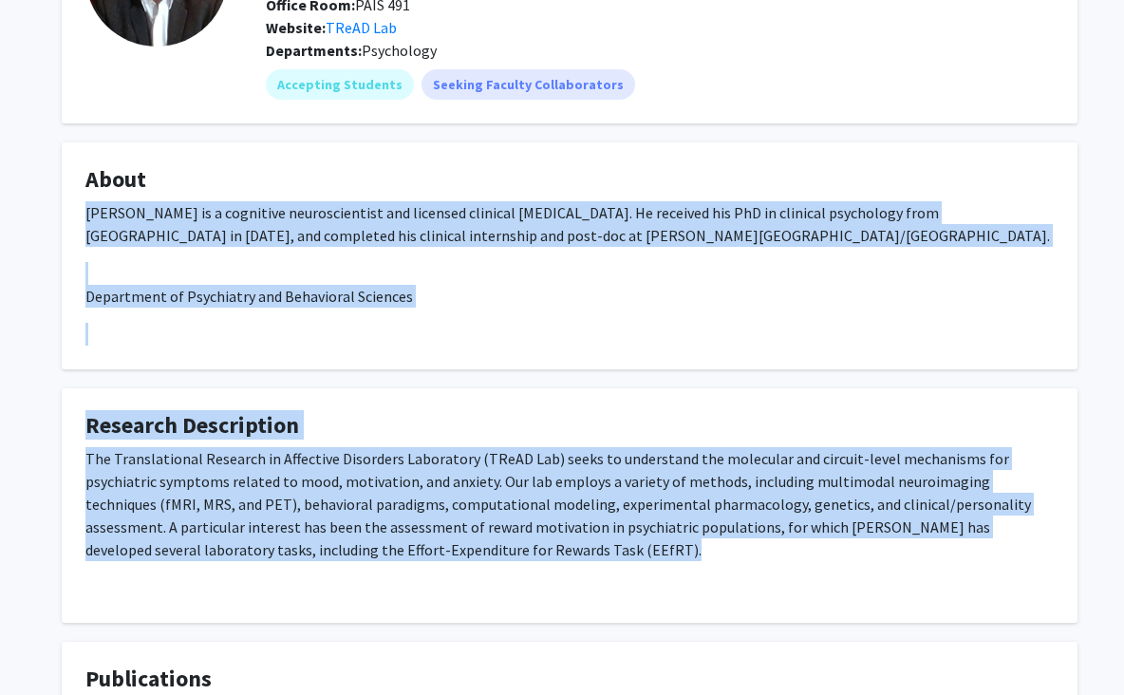
scroll to position [0, 0]
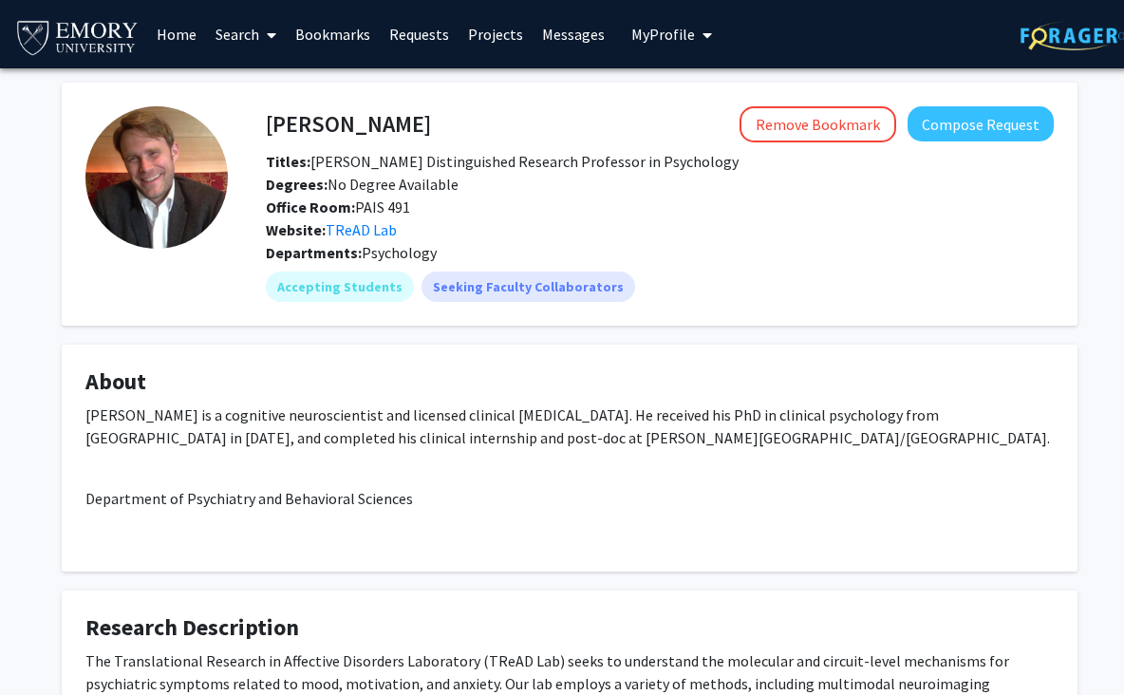
click at [457, 150] on div "Titles: Winship Distinguished Research Professor in Psychology" at bounding box center [660, 161] width 816 height 23
click at [354, 234] on link "TReAD Lab" at bounding box center [361, 229] width 71 height 19
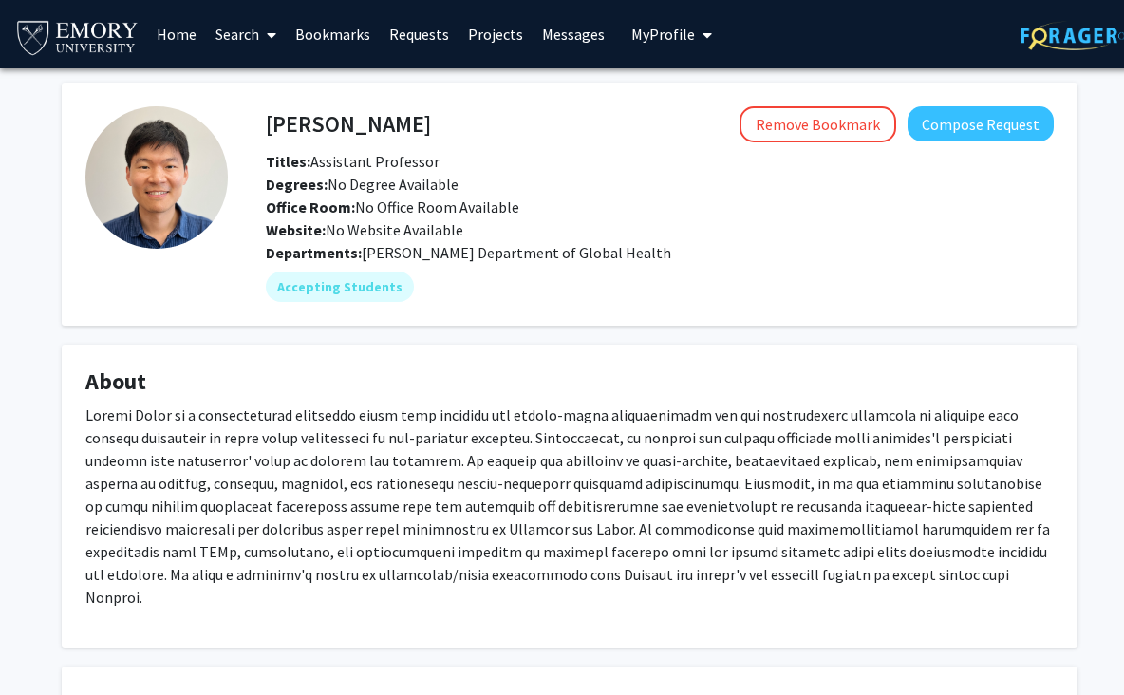
drag, startPoint x: 260, startPoint y: 122, endPoint x: 459, endPoint y: 119, distance: 199.4
click at [461, 120] on div "Joshua Jeong Remove Bookmark Compose Request" at bounding box center [660, 124] width 816 height 36
click at [267, 131] on div "Joshua Jeong Remove Bookmark Compose Request" at bounding box center [660, 124] width 816 height 36
copy h4 "[PERSON_NAME]"
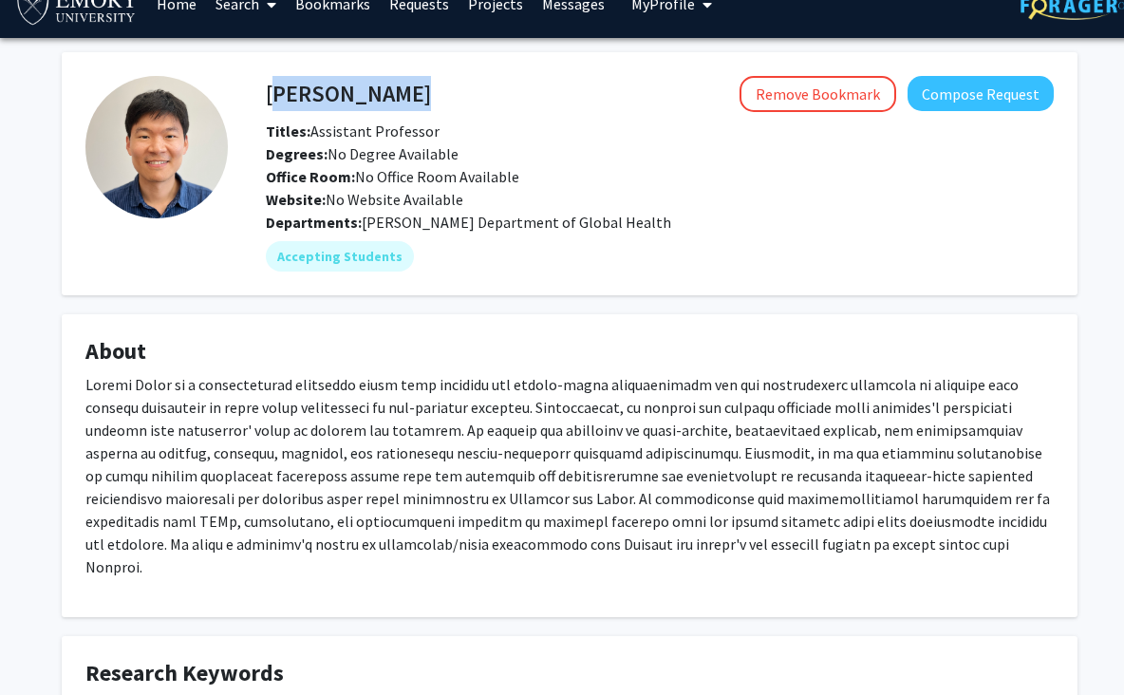
scroll to position [64, 0]
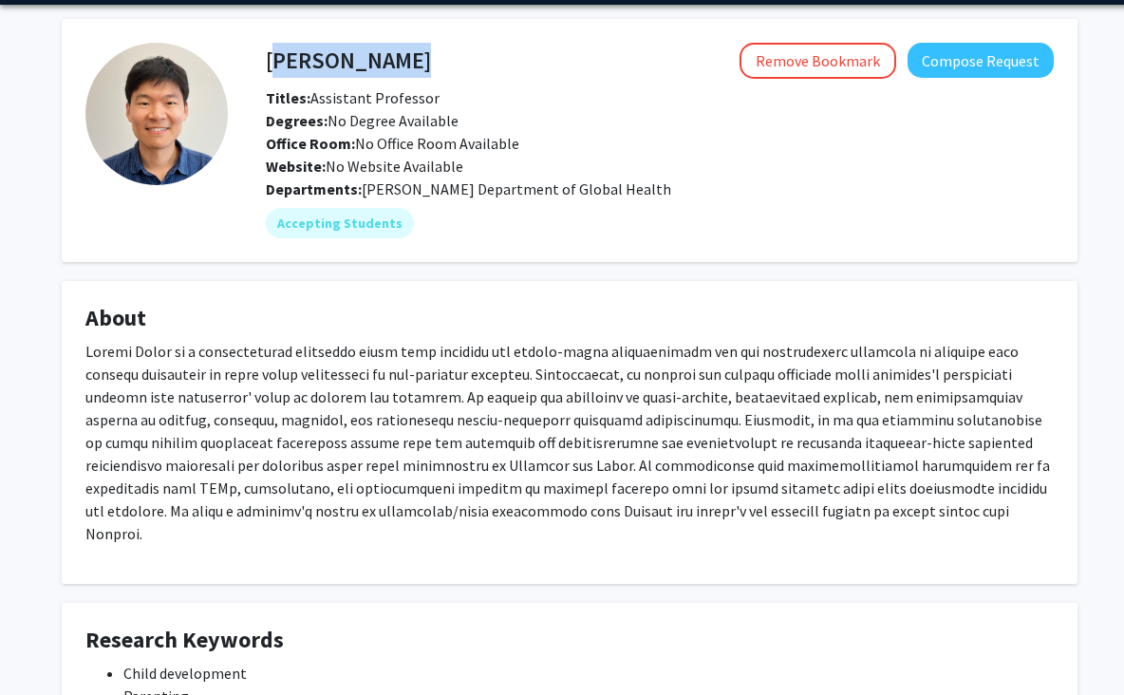
drag, startPoint x: 87, startPoint y: 338, endPoint x: 811, endPoint y: 539, distance: 750.9
click at [811, 539] on fg-card "About" at bounding box center [570, 432] width 1016 height 303
copy fg-card "Joshua Jeong is a developmental scientist whose work examines how parent-child …"
click at [345, 75] on h4 "[PERSON_NAME]" at bounding box center [348, 60] width 165 height 35
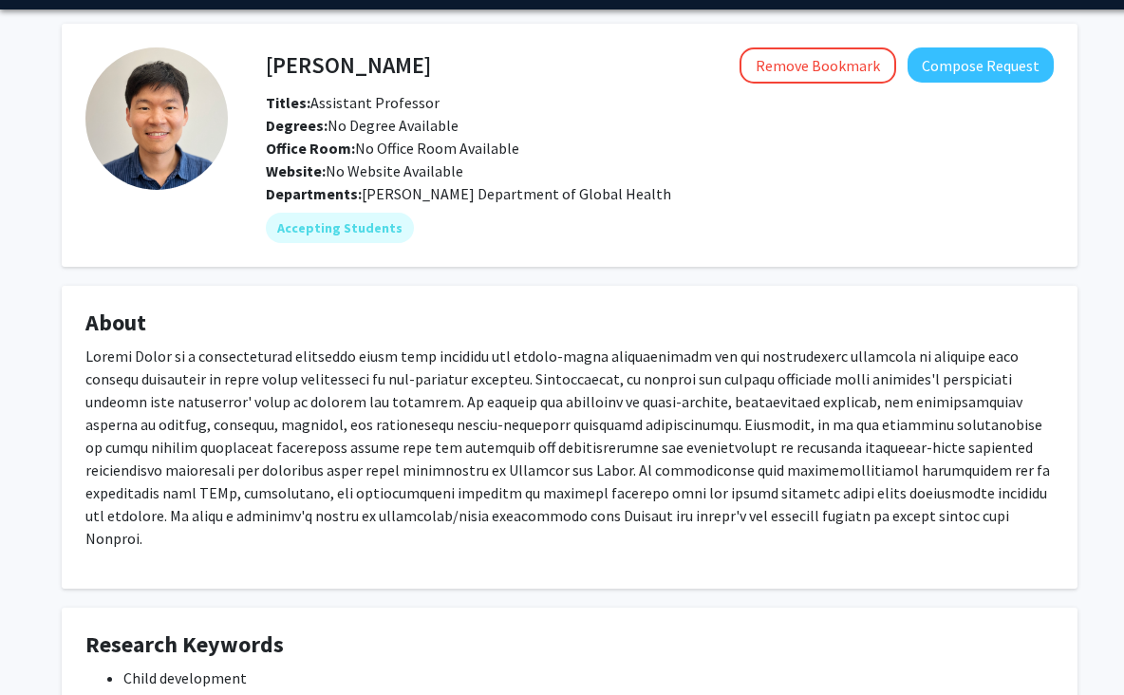
scroll to position [0, 0]
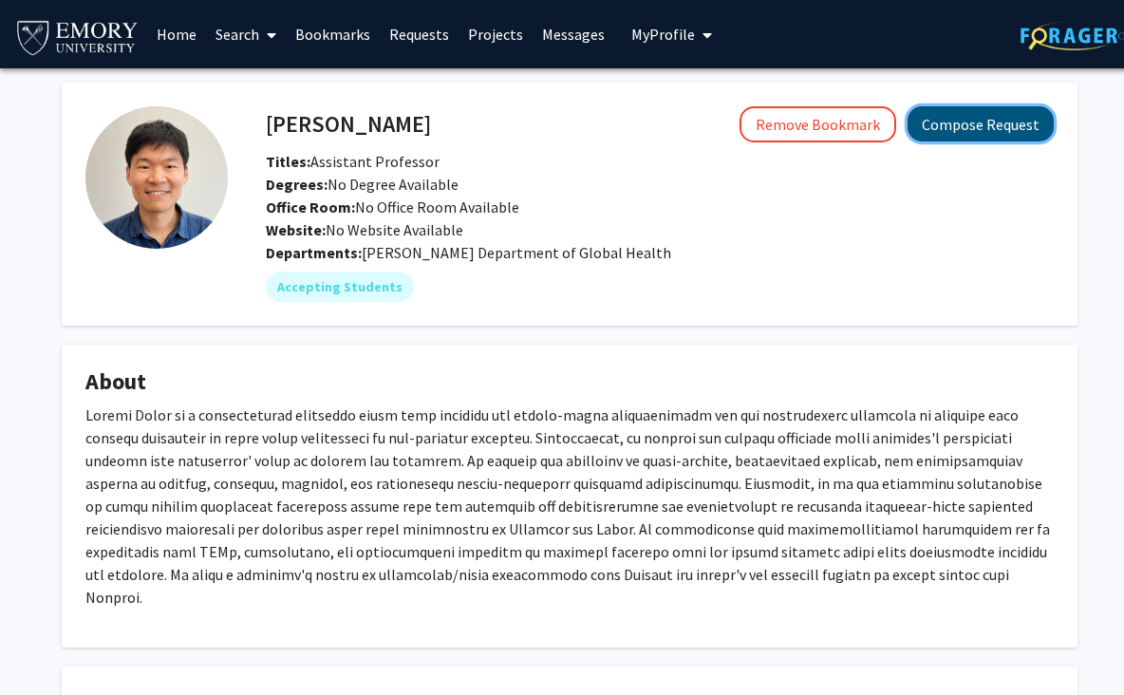
click at [990, 132] on button "Compose Request" at bounding box center [981, 123] width 146 height 35
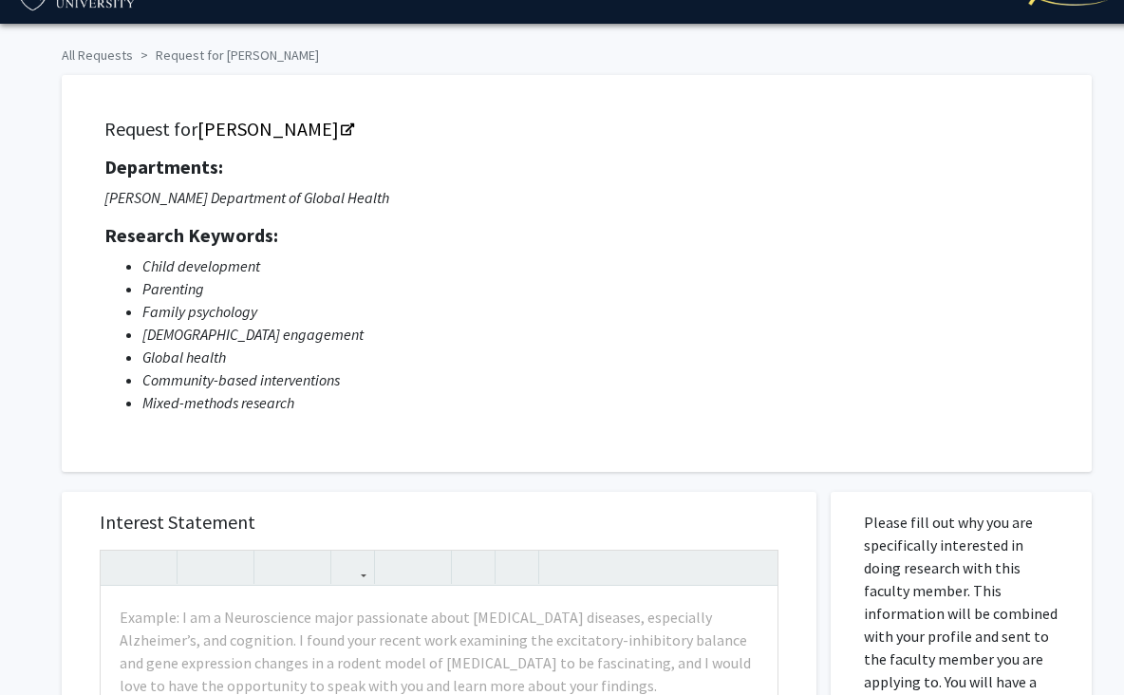
scroll to position [56, 0]
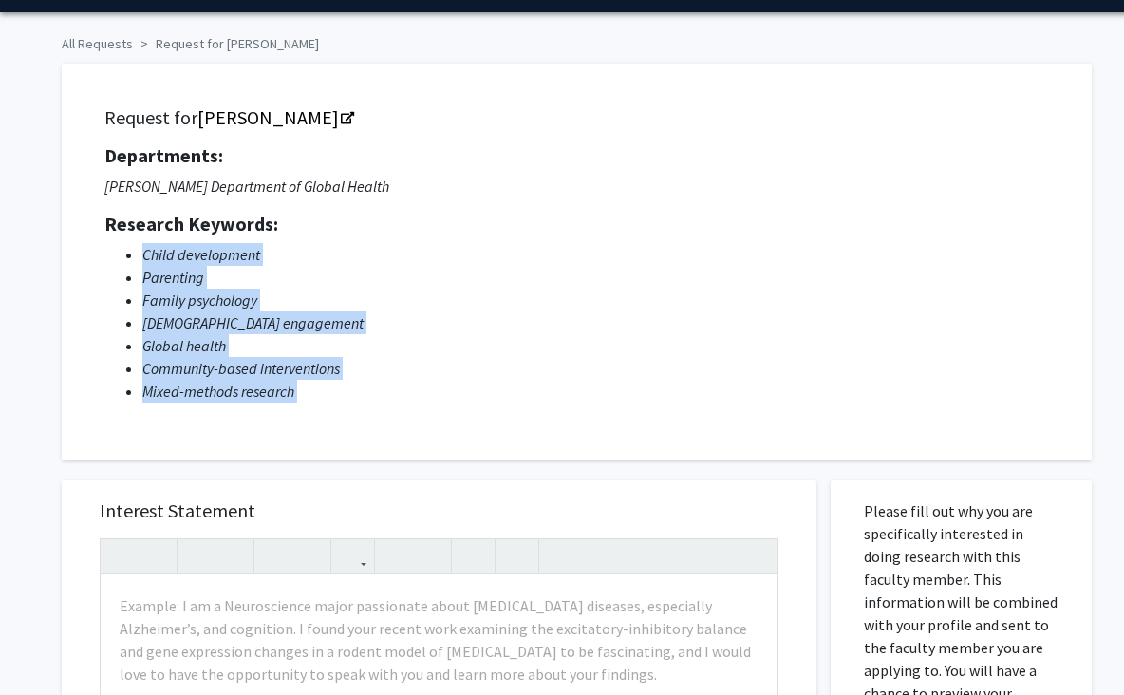
drag, startPoint x: 142, startPoint y: 253, endPoint x: 386, endPoint y: 462, distance: 321.2
click at [387, 463] on div "All Requests Request for Joshua Jeong Request for Joshua Jeong Departments: Hub…" at bounding box center [569, 673] width 1044 height 1293
drag, startPoint x: 103, startPoint y: 218, endPoint x: 336, endPoint y: 412, distance: 303.4
click at [336, 412] on div "Request for Joshua Jeong Departments: Hubert Department of Global Health Resear…" at bounding box center [576, 261] width 983 height 349
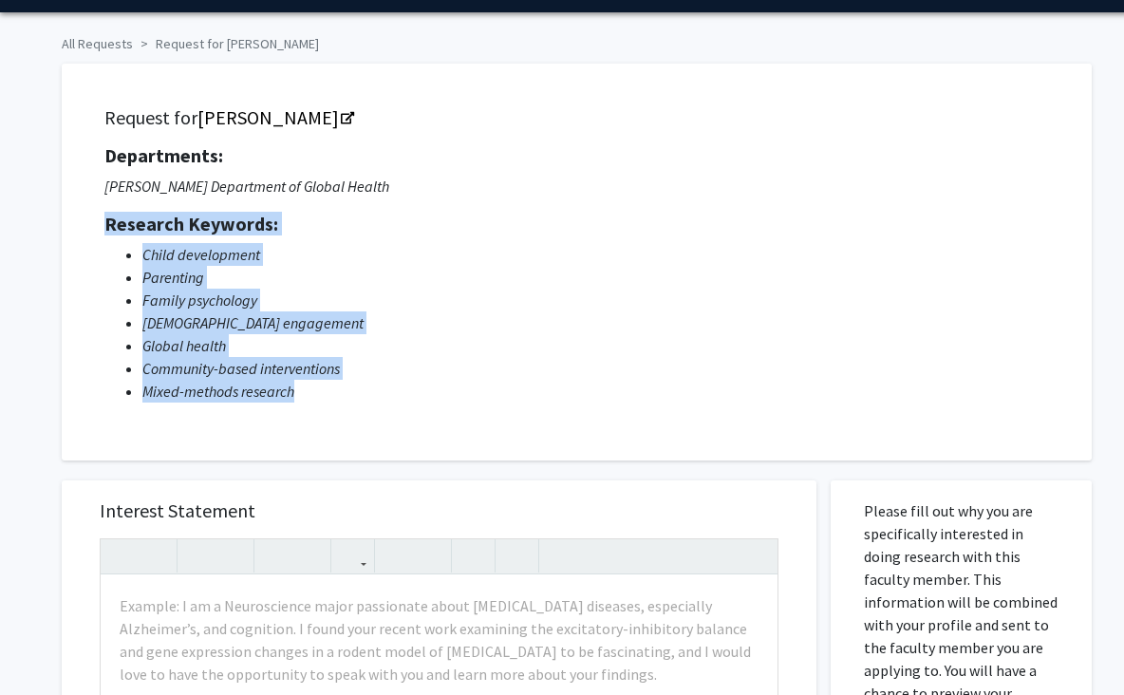
copy div "Research Keywords: Child development Parenting Family psychology Male engagemen…"
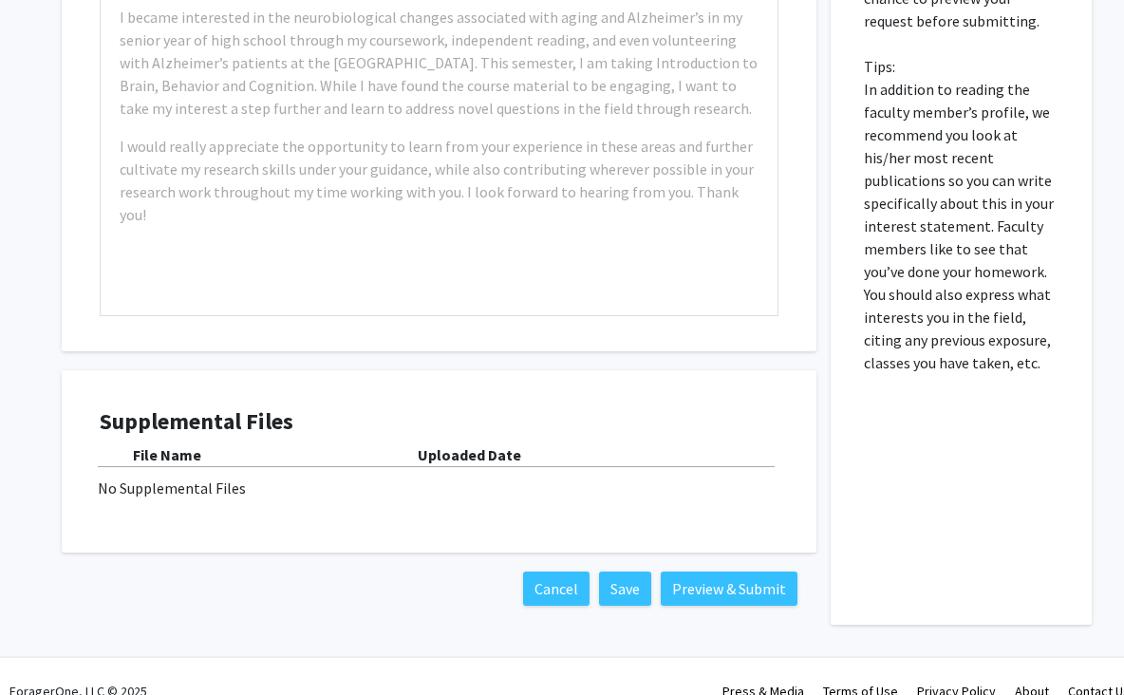
scroll to position [780, 0]
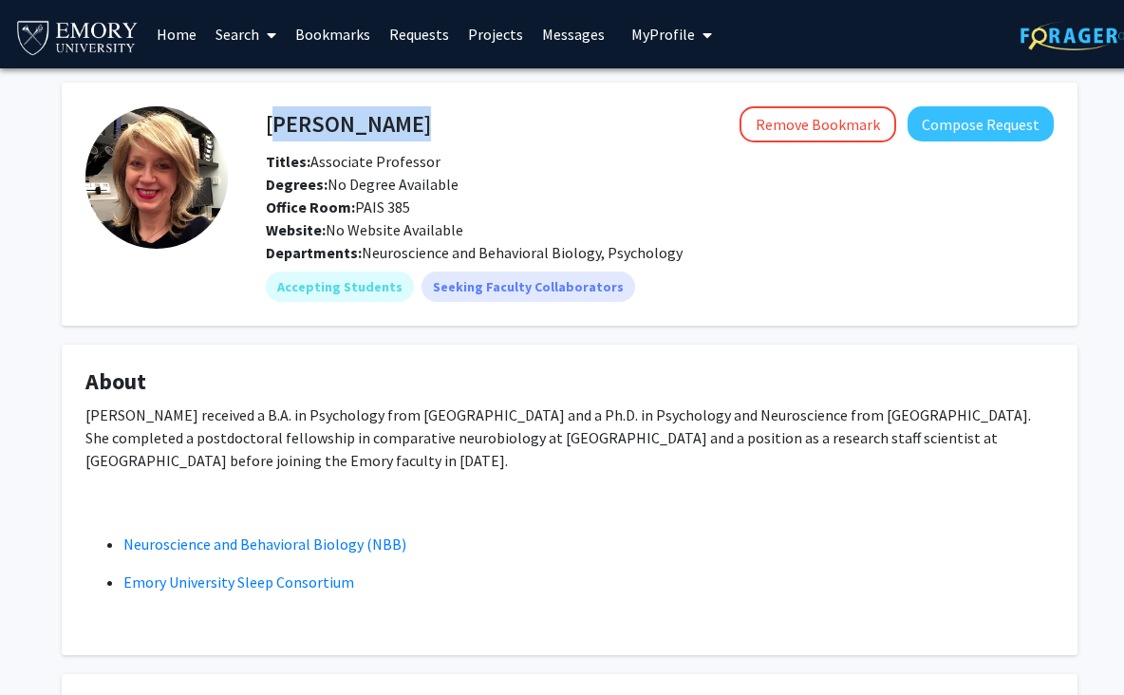
drag, startPoint x: 270, startPoint y: 127, endPoint x: 552, endPoint y: 130, distance: 282.0
click at [553, 130] on div "[PERSON_NAME] Remove Bookmark Compose Request" at bounding box center [660, 124] width 816 height 36
copy h4 "[PERSON_NAME]"
